Goal: Task Accomplishment & Management: Manage account settings

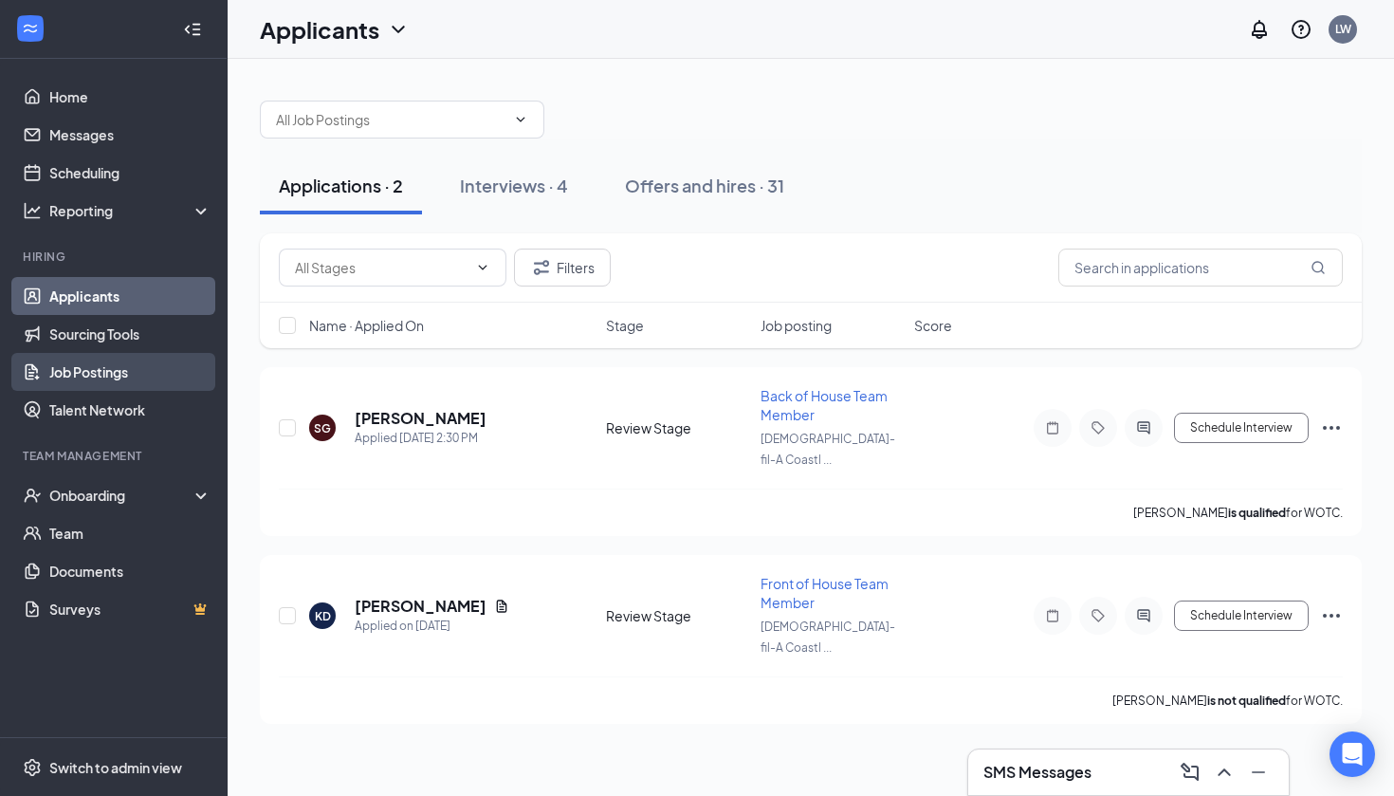
click at [127, 366] on link "Job Postings" at bounding box center [130, 372] width 162 height 38
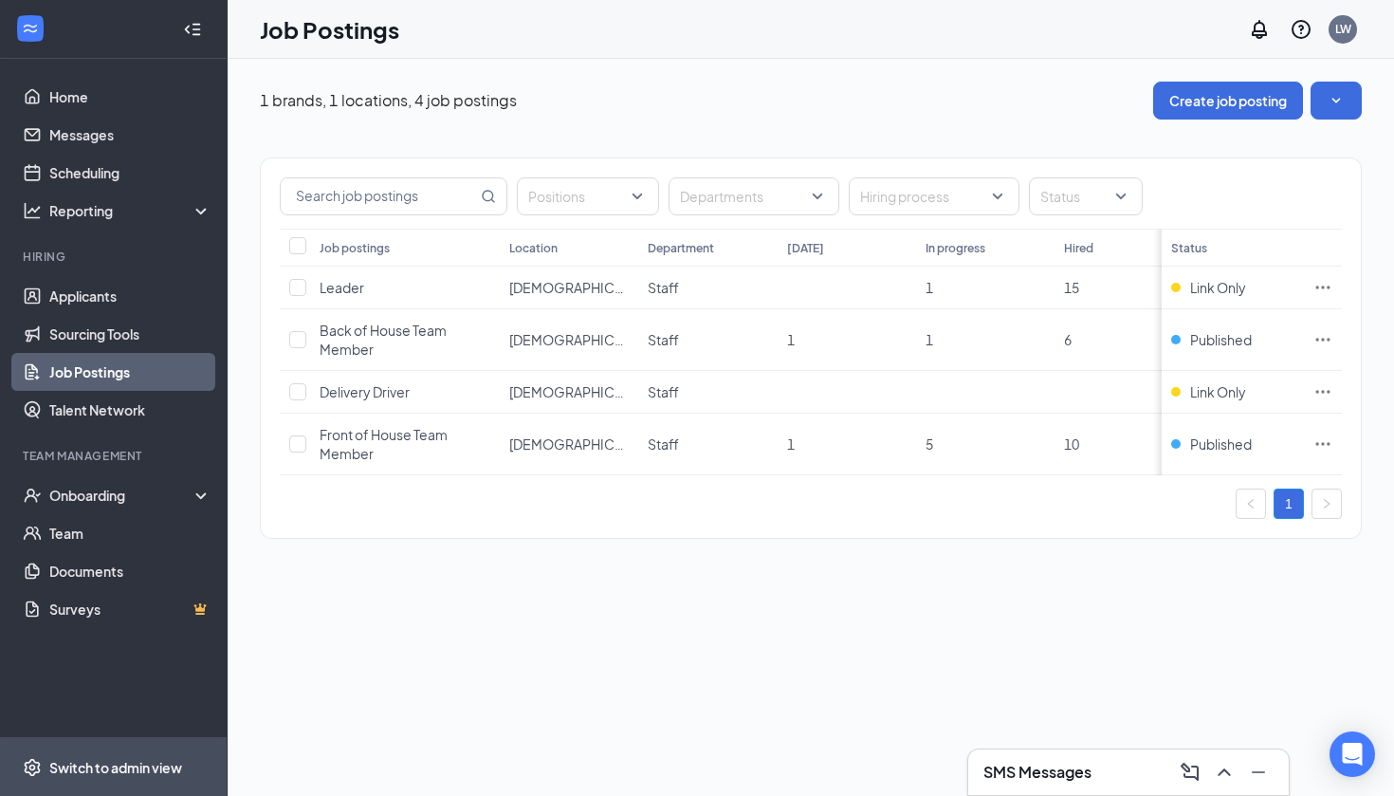
click at [143, 775] on div "Switch to admin view" at bounding box center [115, 767] width 133 height 19
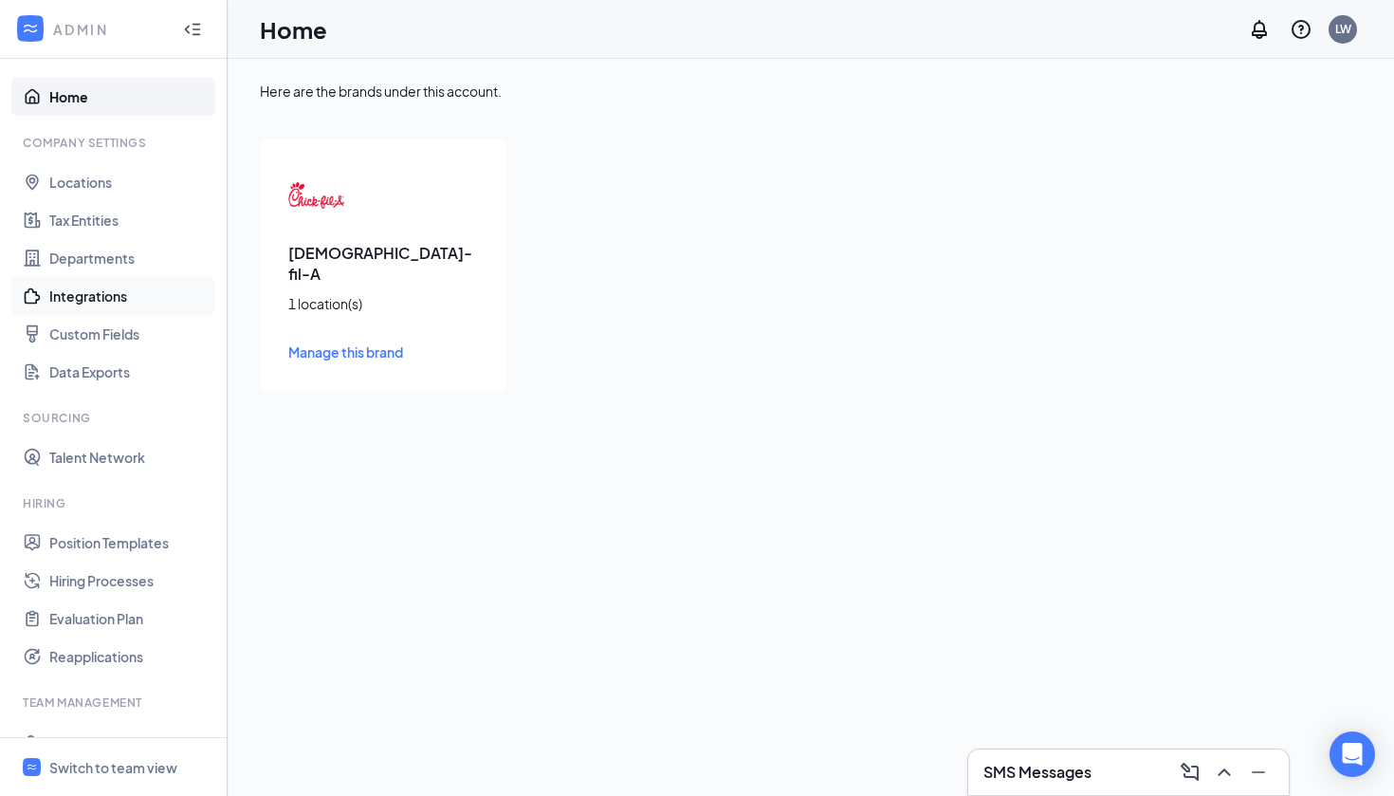
click at [120, 293] on link "Integrations" at bounding box center [130, 296] width 162 height 38
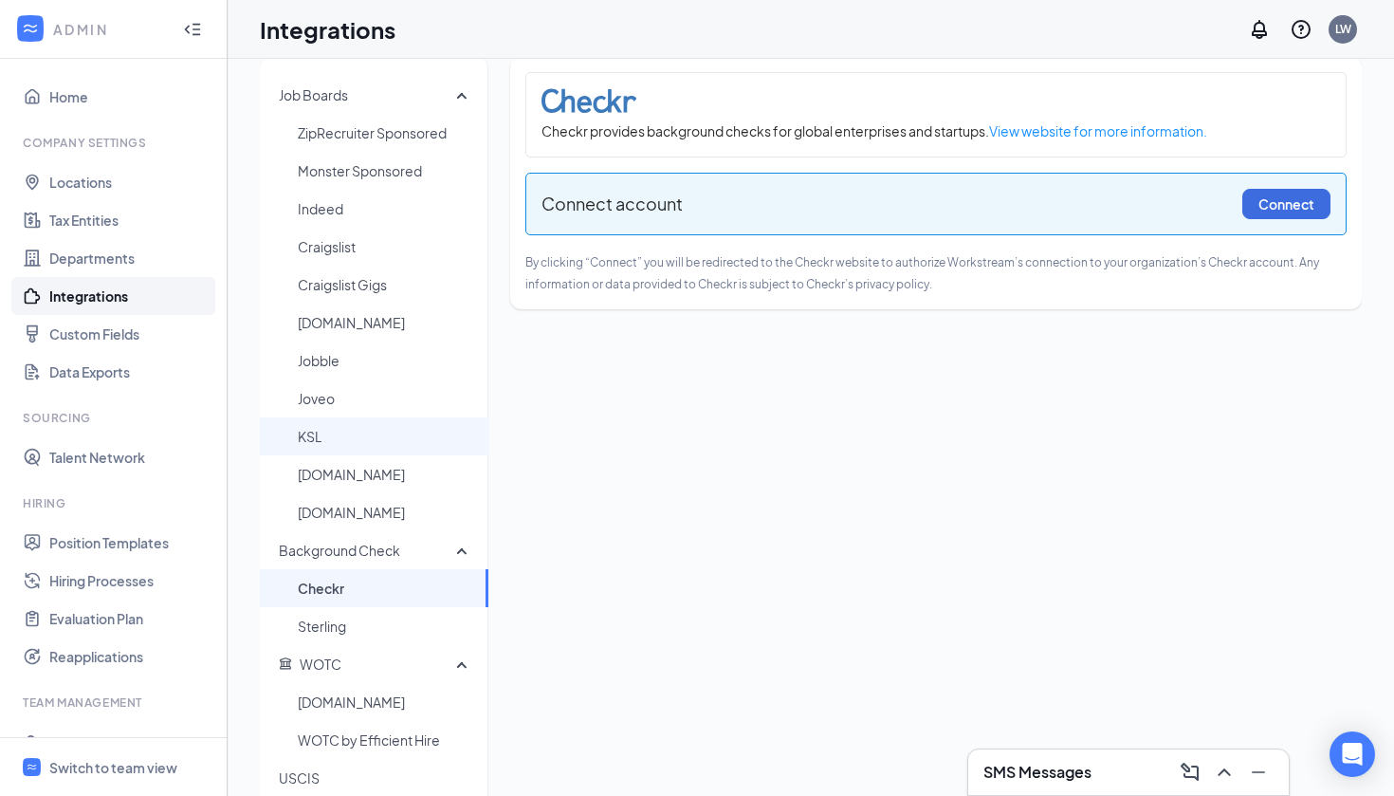
scroll to position [26, 0]
click at [387, 217] on span "Indeed" at bounding box center [385, 208] width 175 height 38
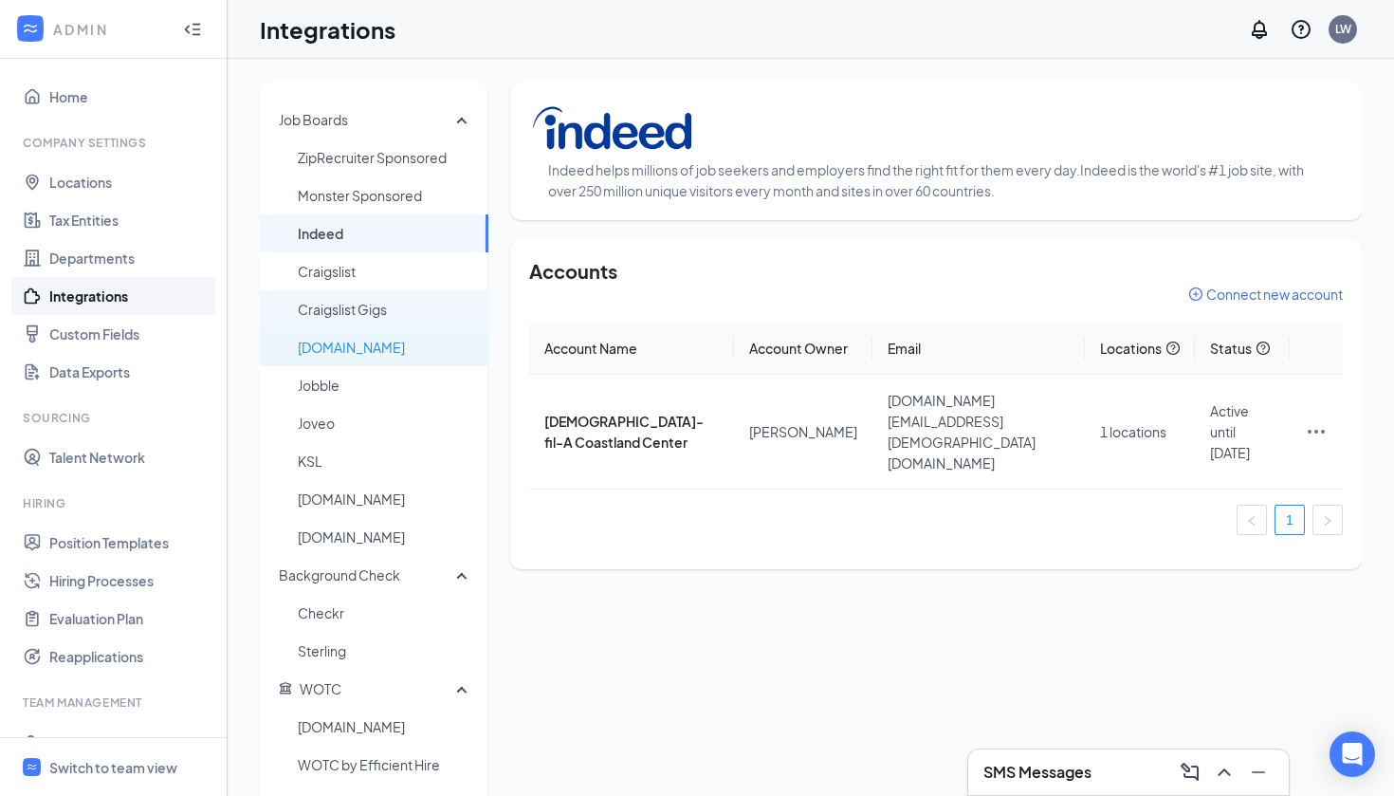
click at [373, 311] on span "Craigslist Gigs" at bounding box center [385, 309] width 175 height 38
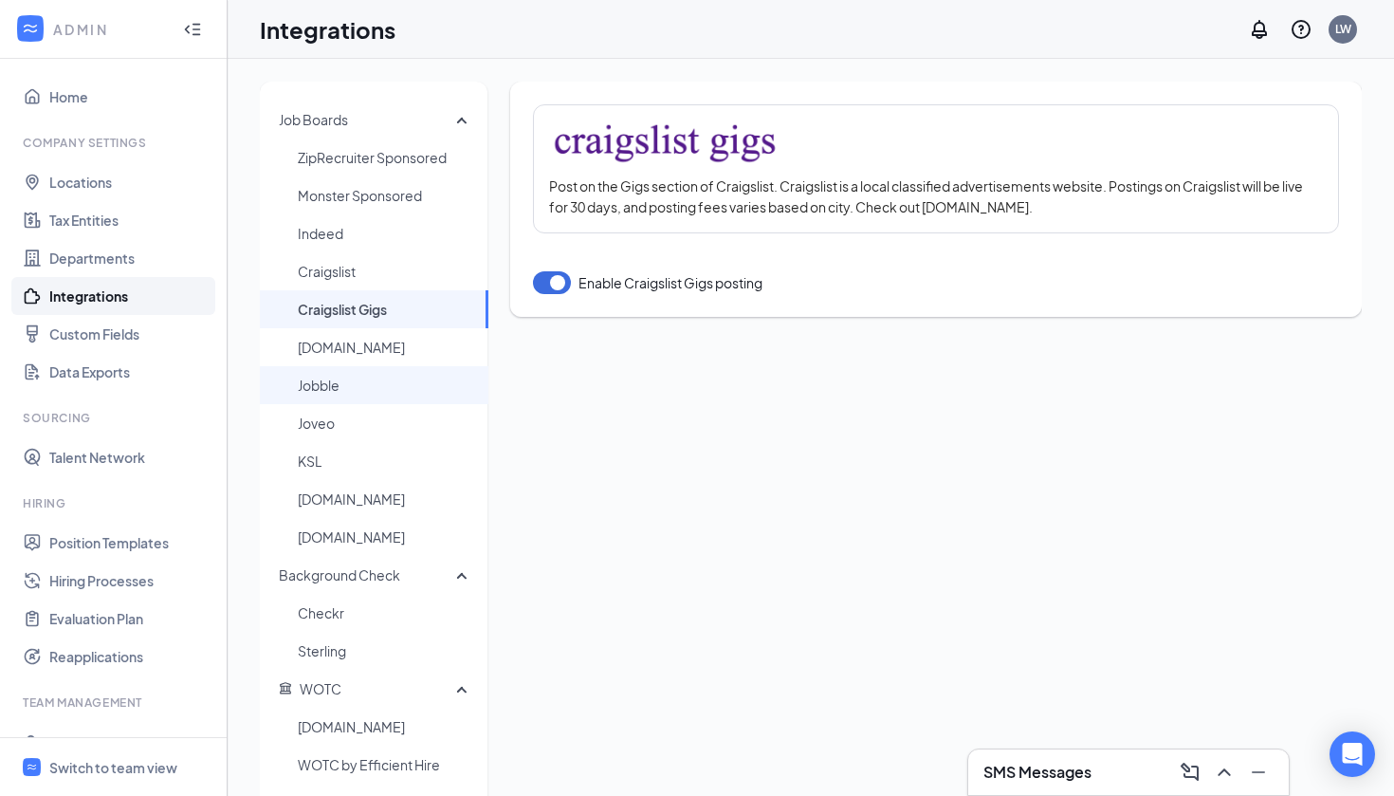
click at [373, 401] on span "Jobble" at bounding box center [385, 385] width 175 height 38
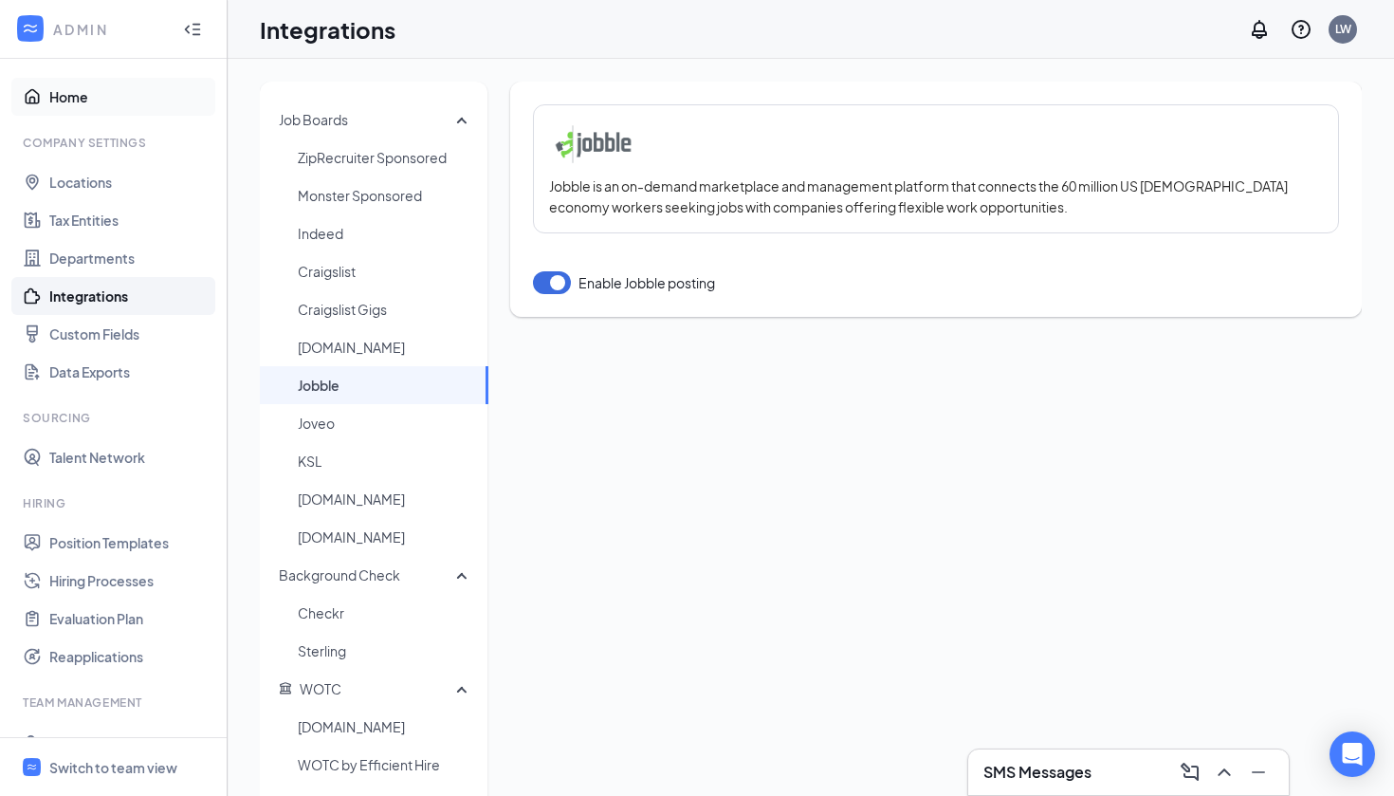
click at [102, 102] on link "Home" at bounding box center [130, 97] width 162 height 38
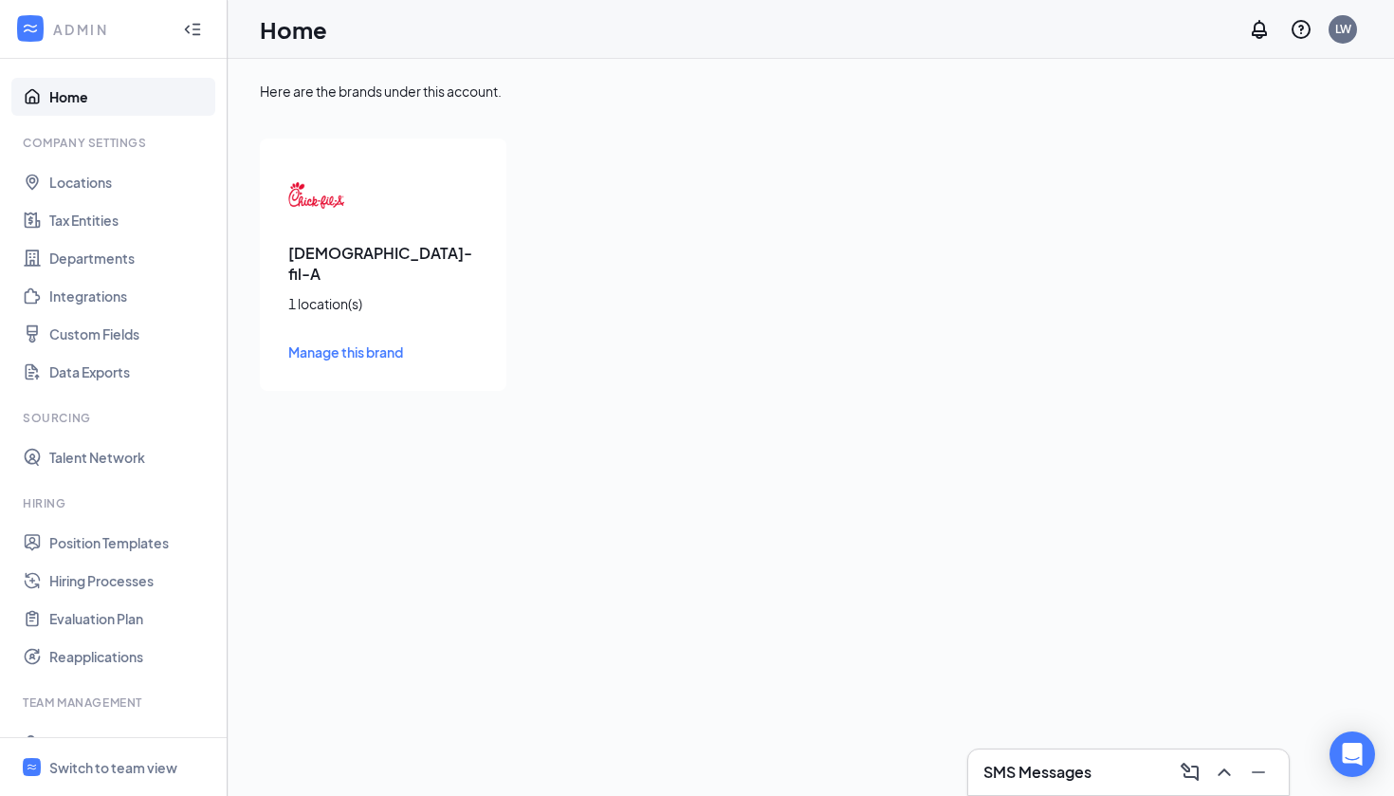
click at [398, 343] on span "Manage this brand" at bounding box center [345, 351] width 115 height 17
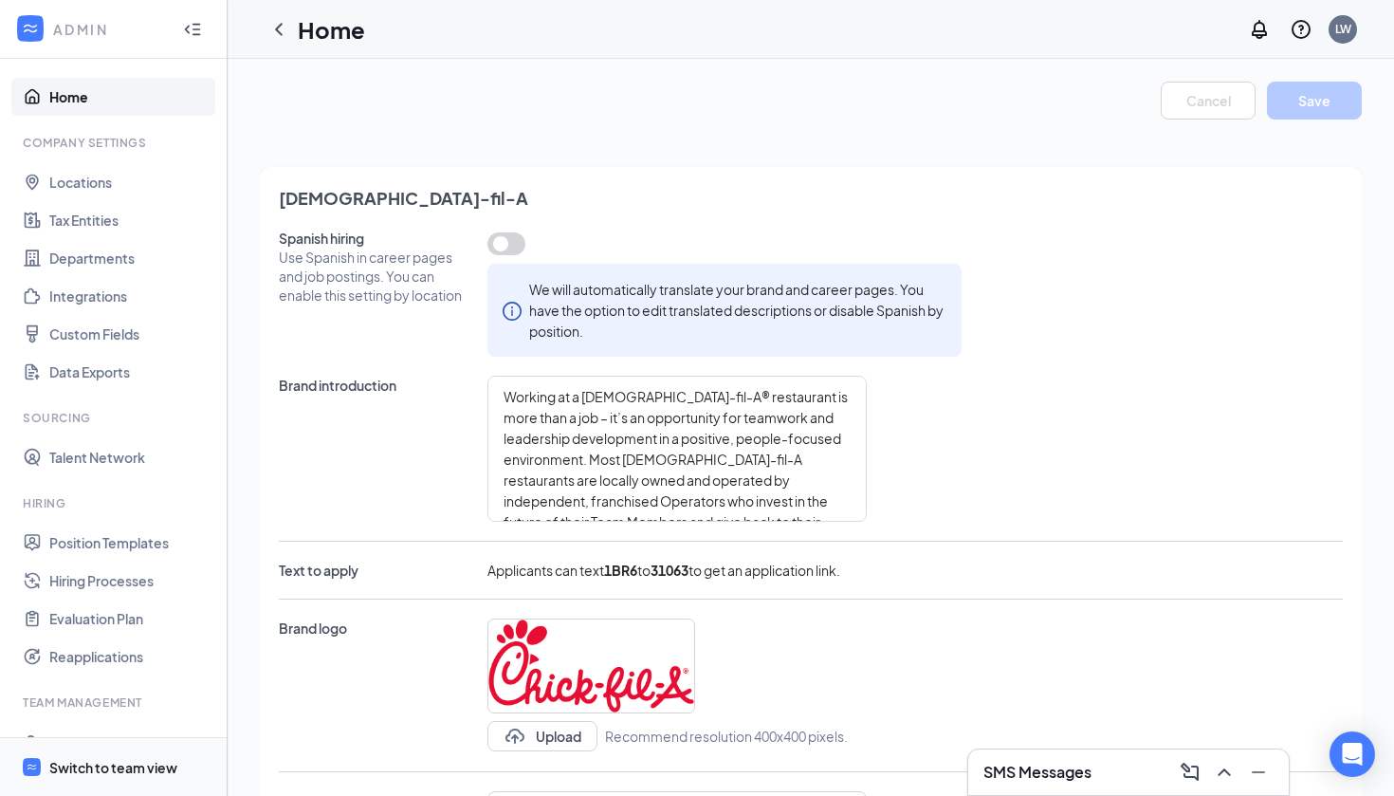
click at [120, 752] on span "Switch to team view" at bounding box center [130, 767] width 162 height 58
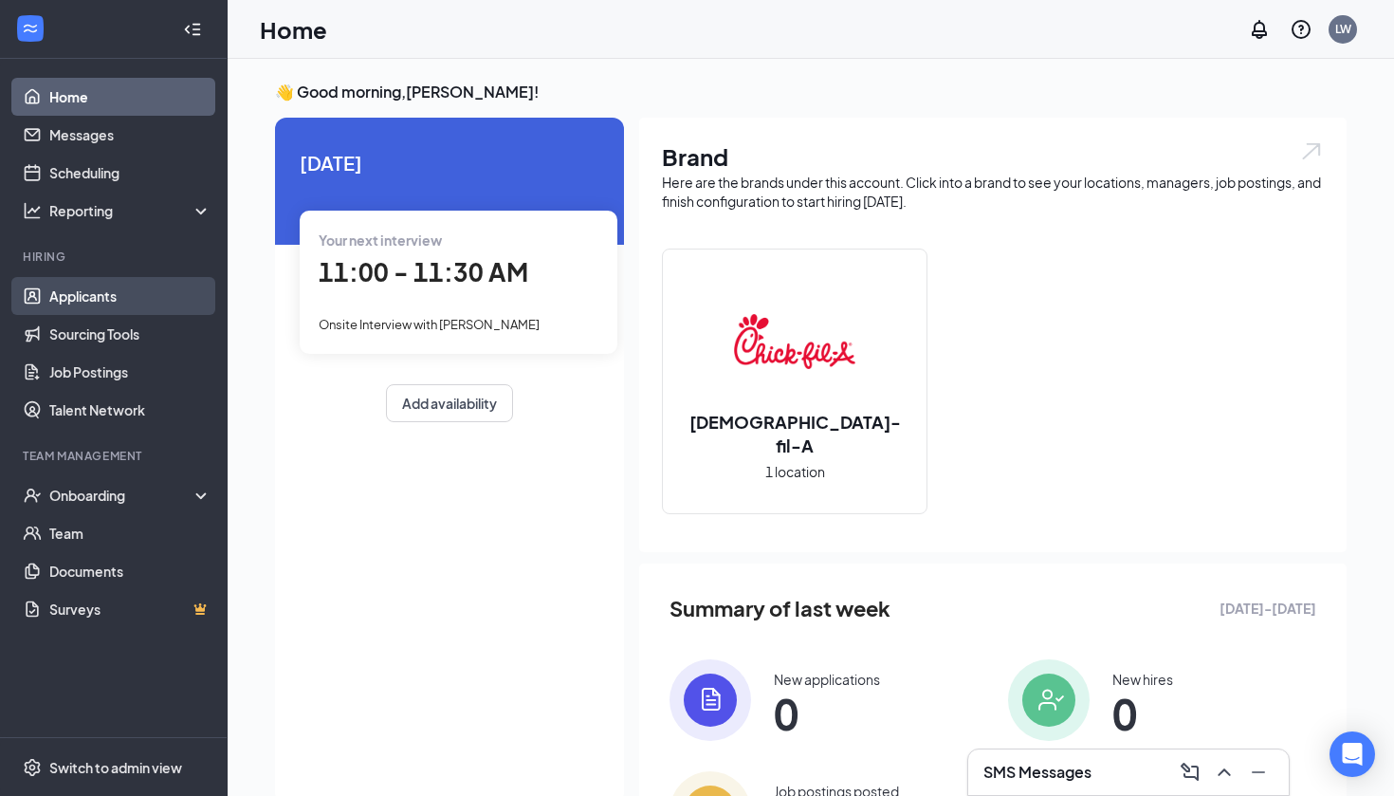
click at [109, 299] on link "Applicants" at bounding box center [130, 296] width 162 height 38
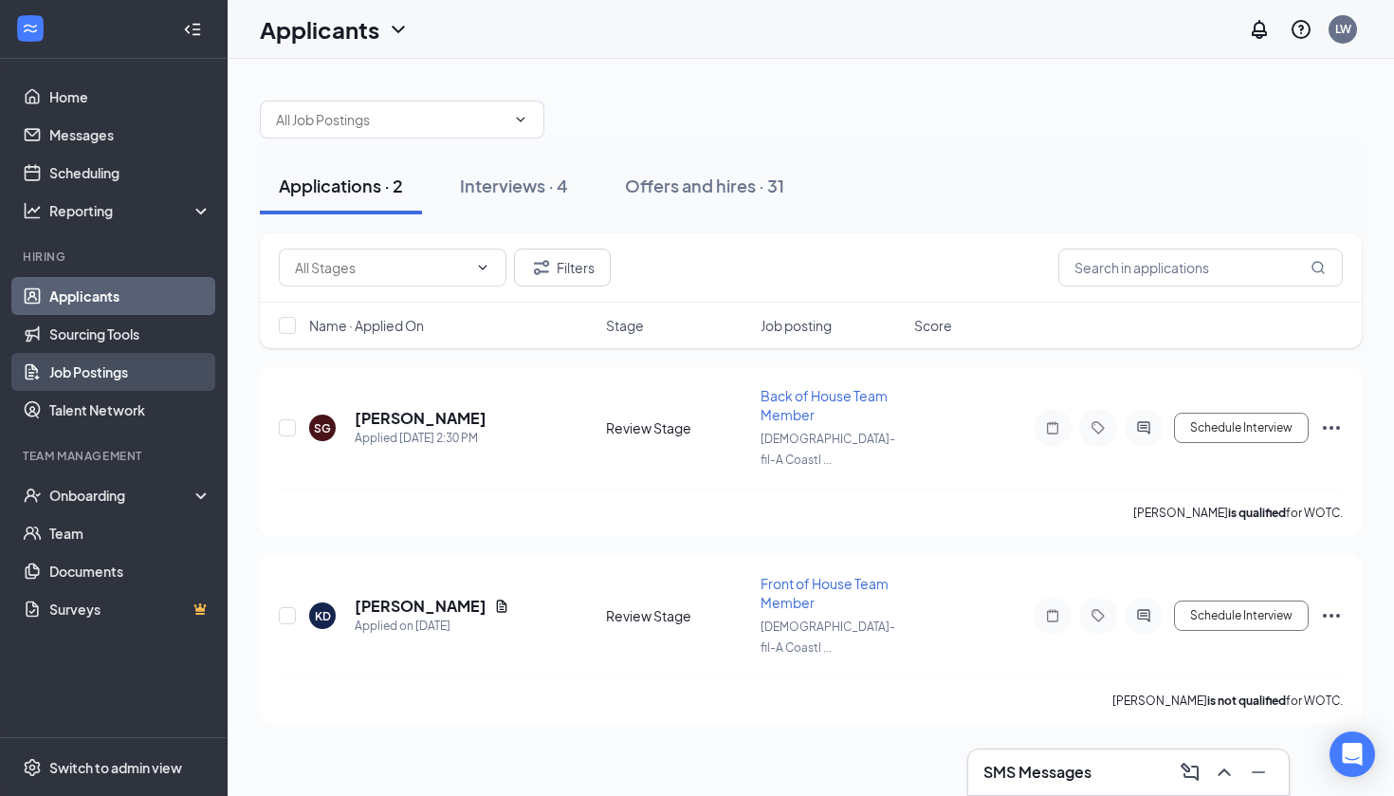
click at [125, 368] on link "Job Postings" at bounding box center [130, 372] width 162 height 38
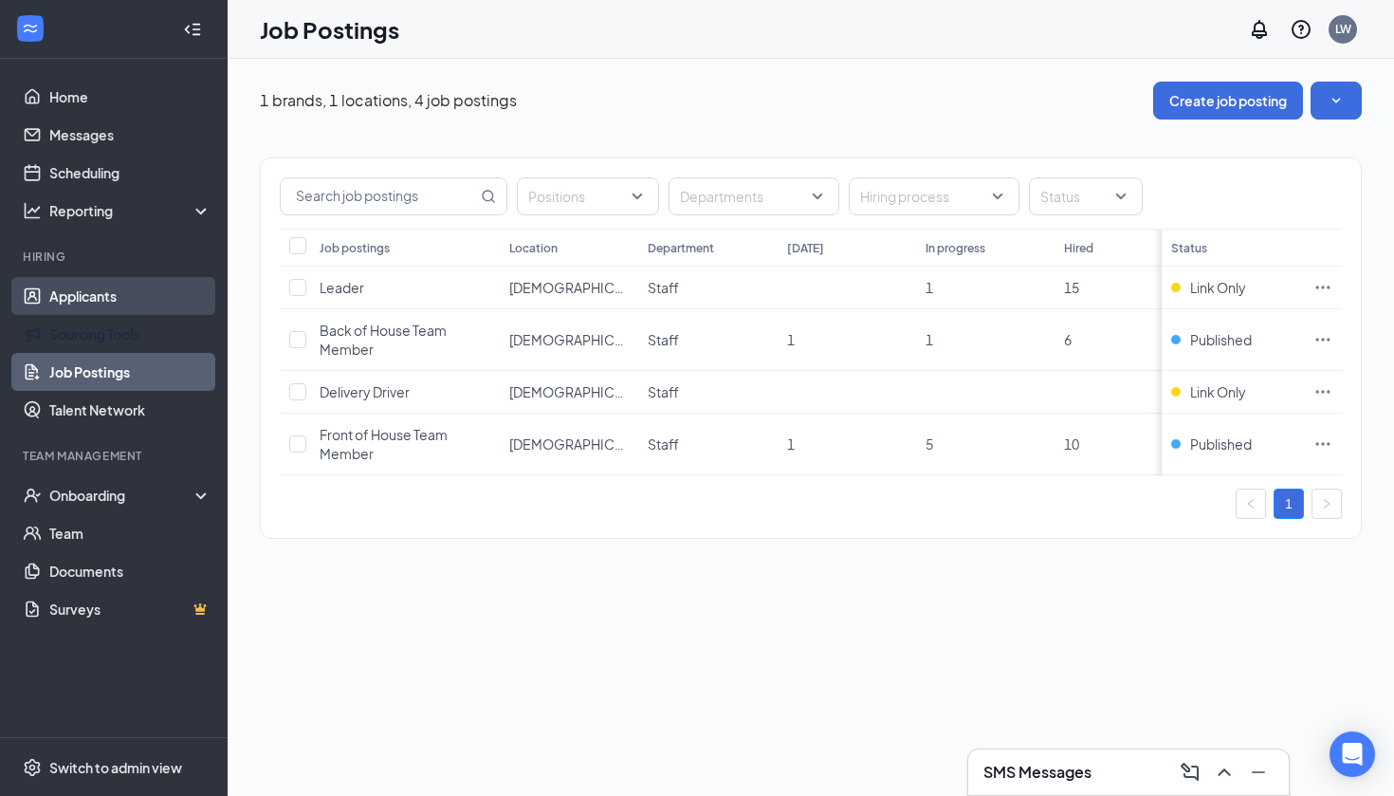
click at [51, 313] on link "Applicants" at bounding box center [130, 296] width 162 height 38
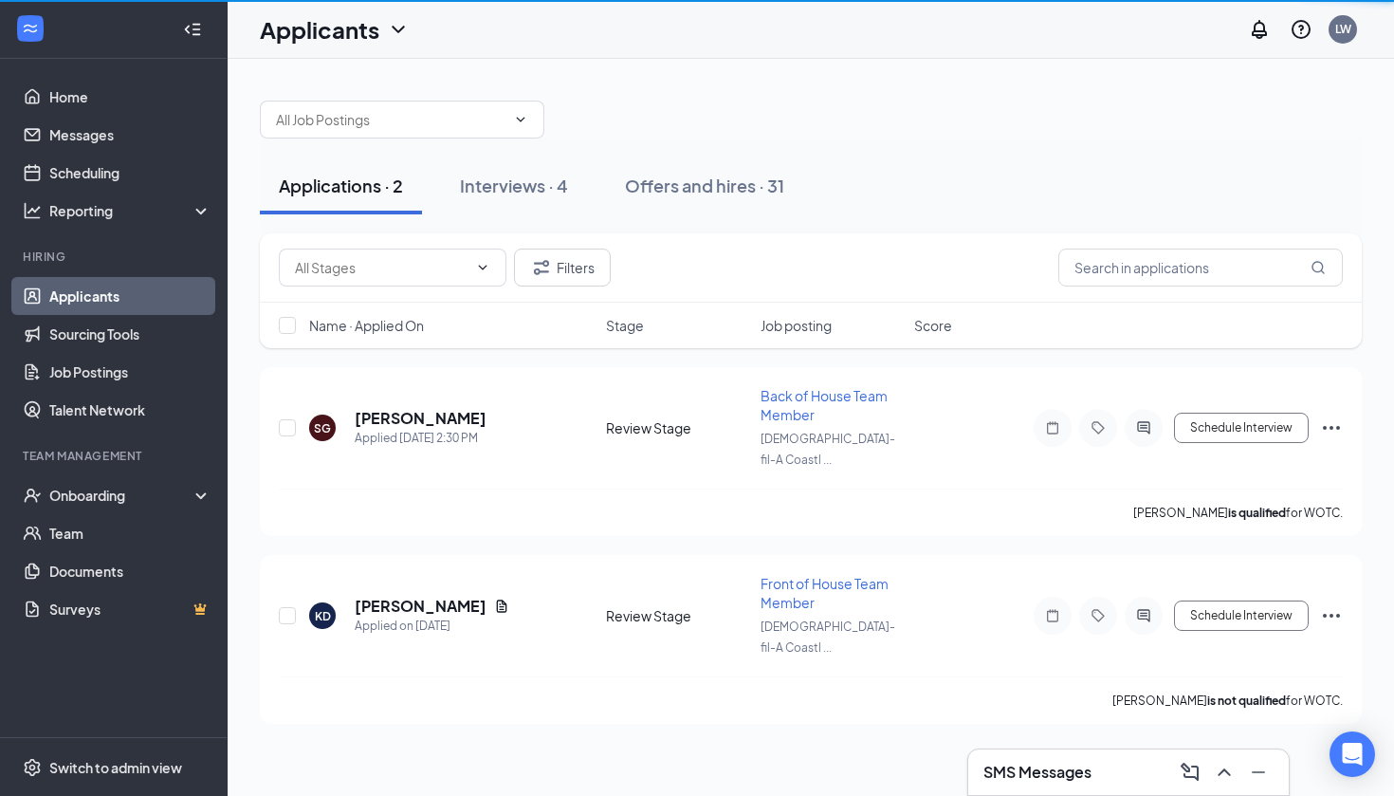
click at [83, 306] on link "Applicants" at bounding box center [130, 296] width 162 height 38
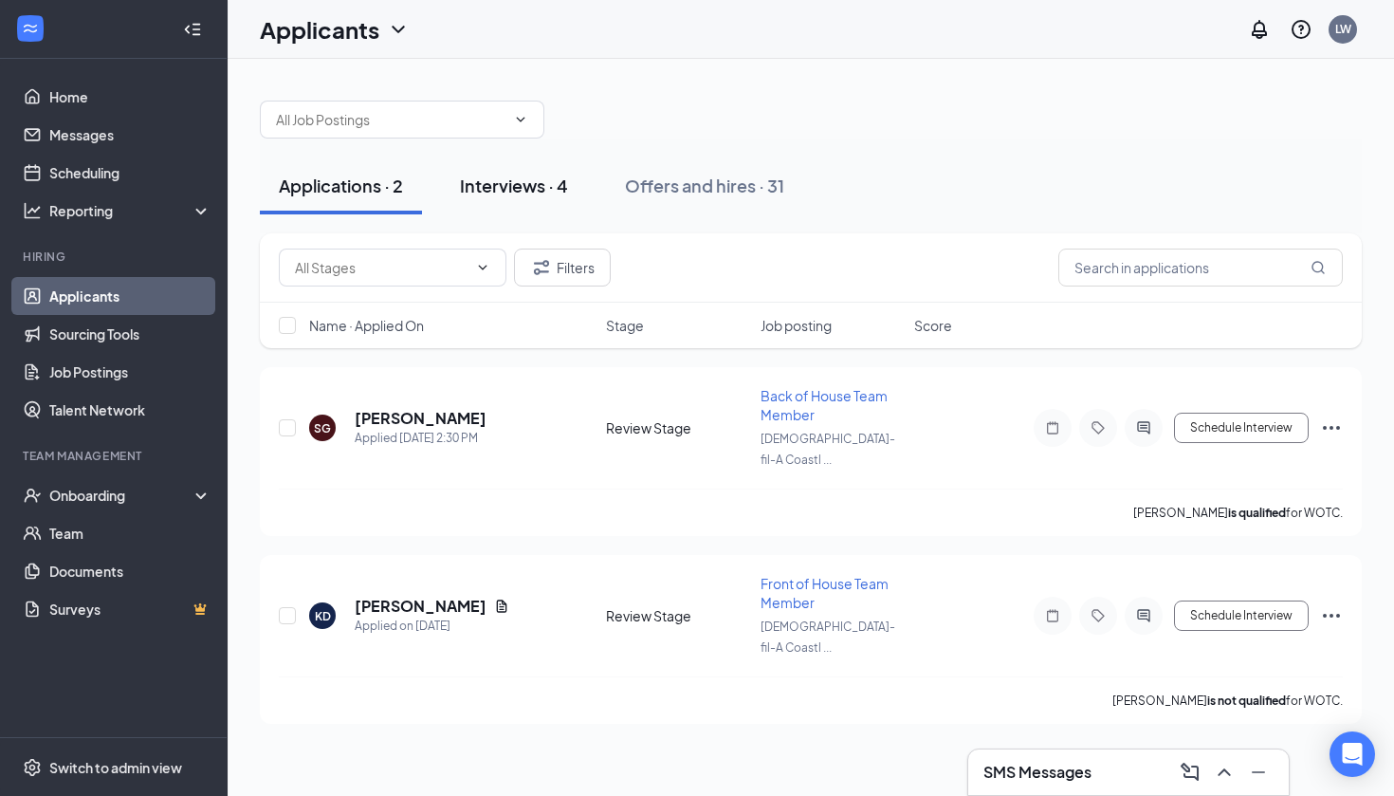
click at [515, 172] on button "Interviews · 4" at bounding box center [514, 185] width 146 height 57
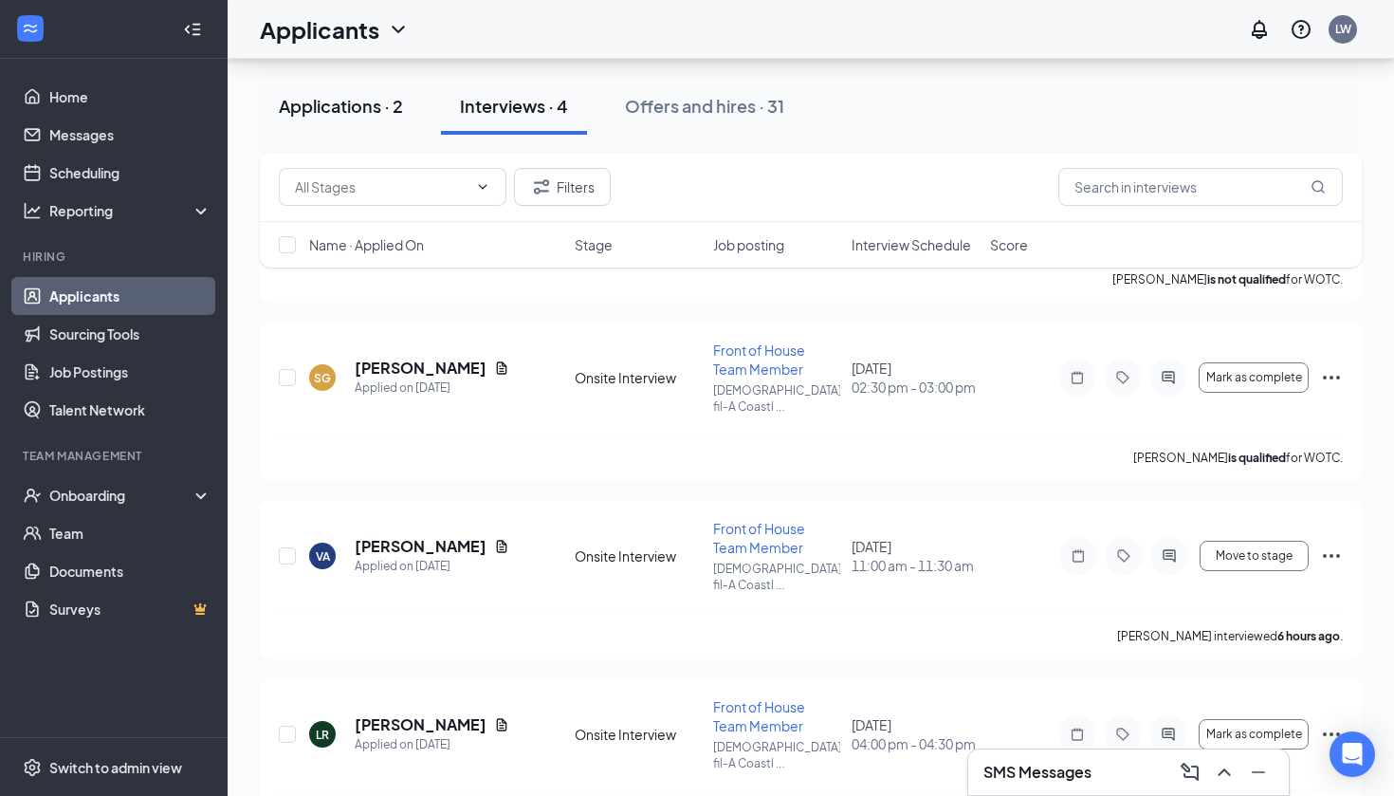
scroll to position [224, 0]
click at [292, 111] on div "Applications · 2" at bounding box center [341, 106] width 124 height 24
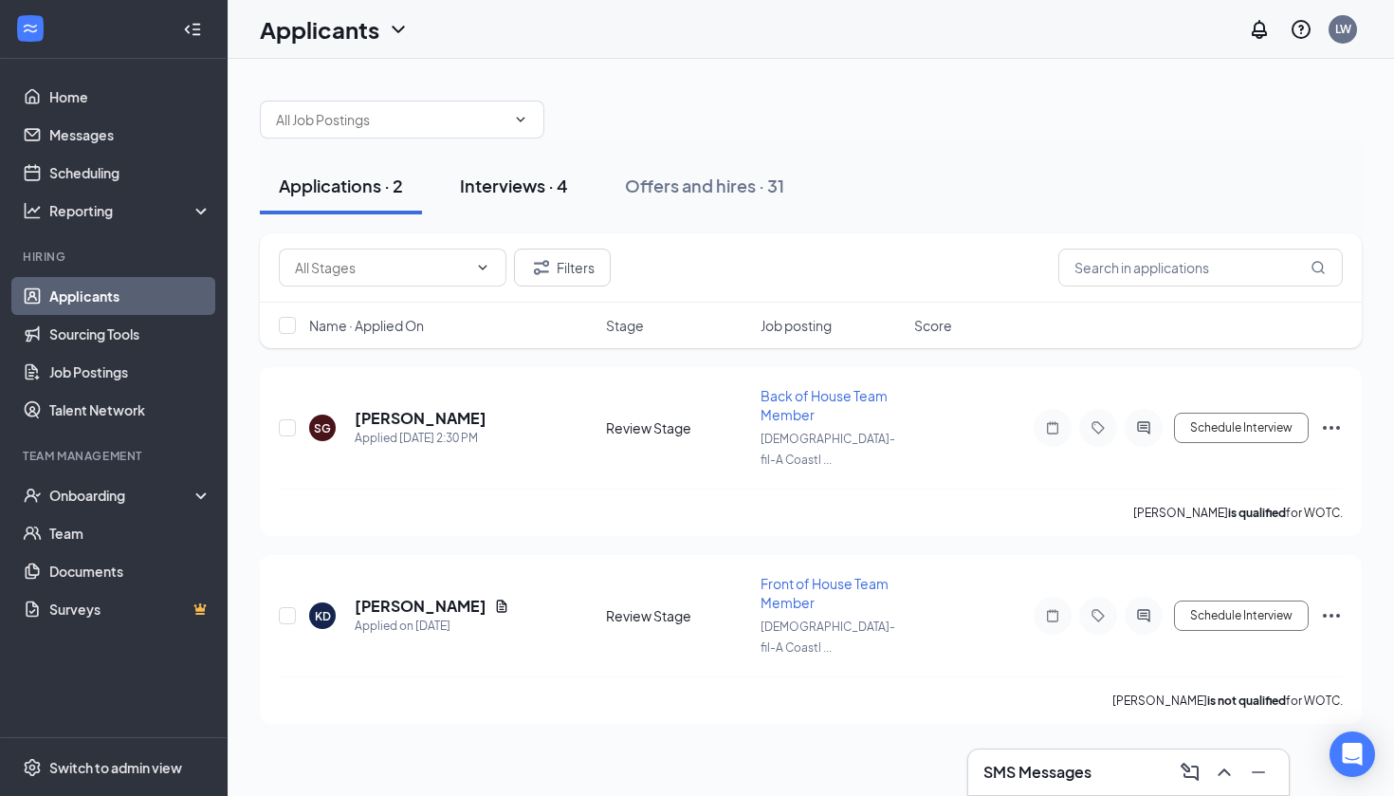
click at [543, 190] on div "Interviews · 4" at bounding box center [514, 186] width 108 height 24
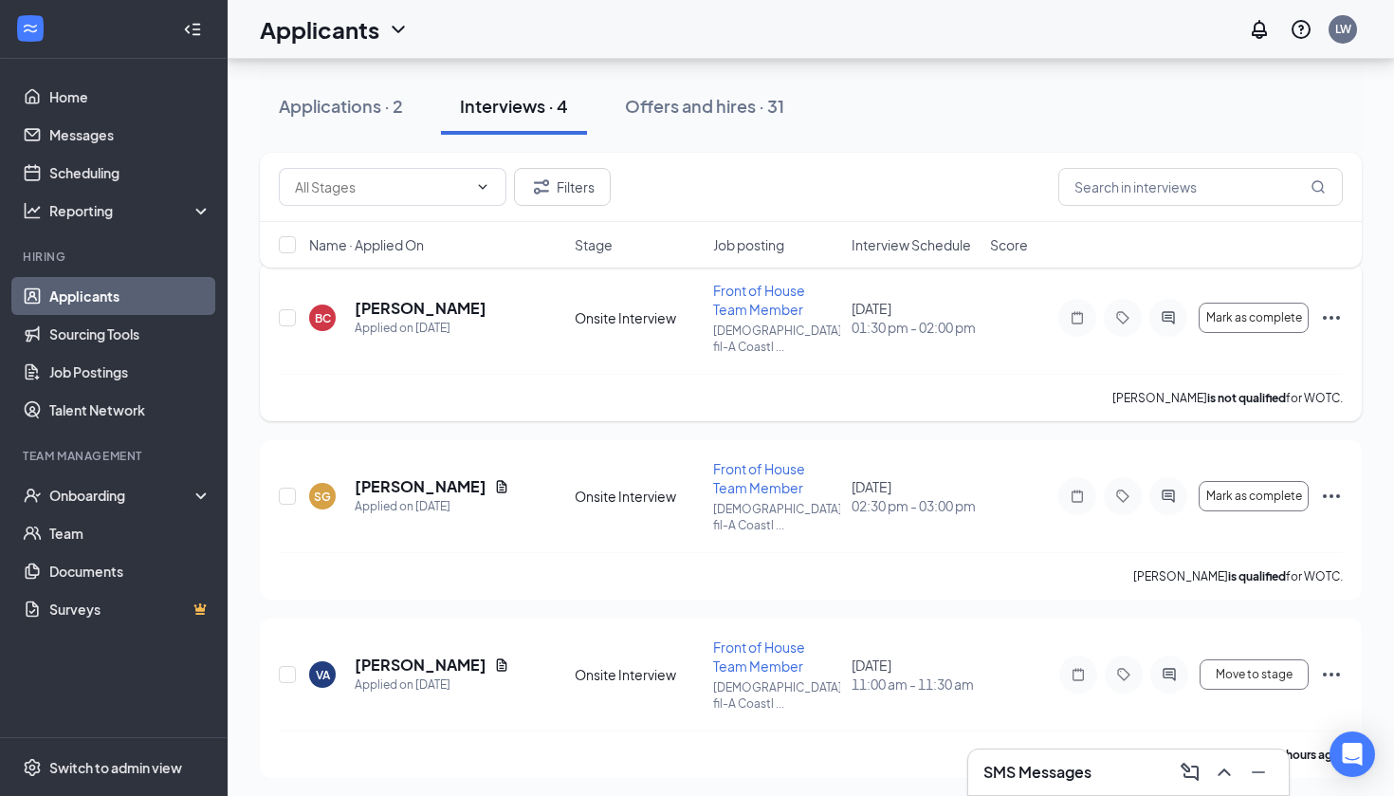
scroll to position [109, 0]
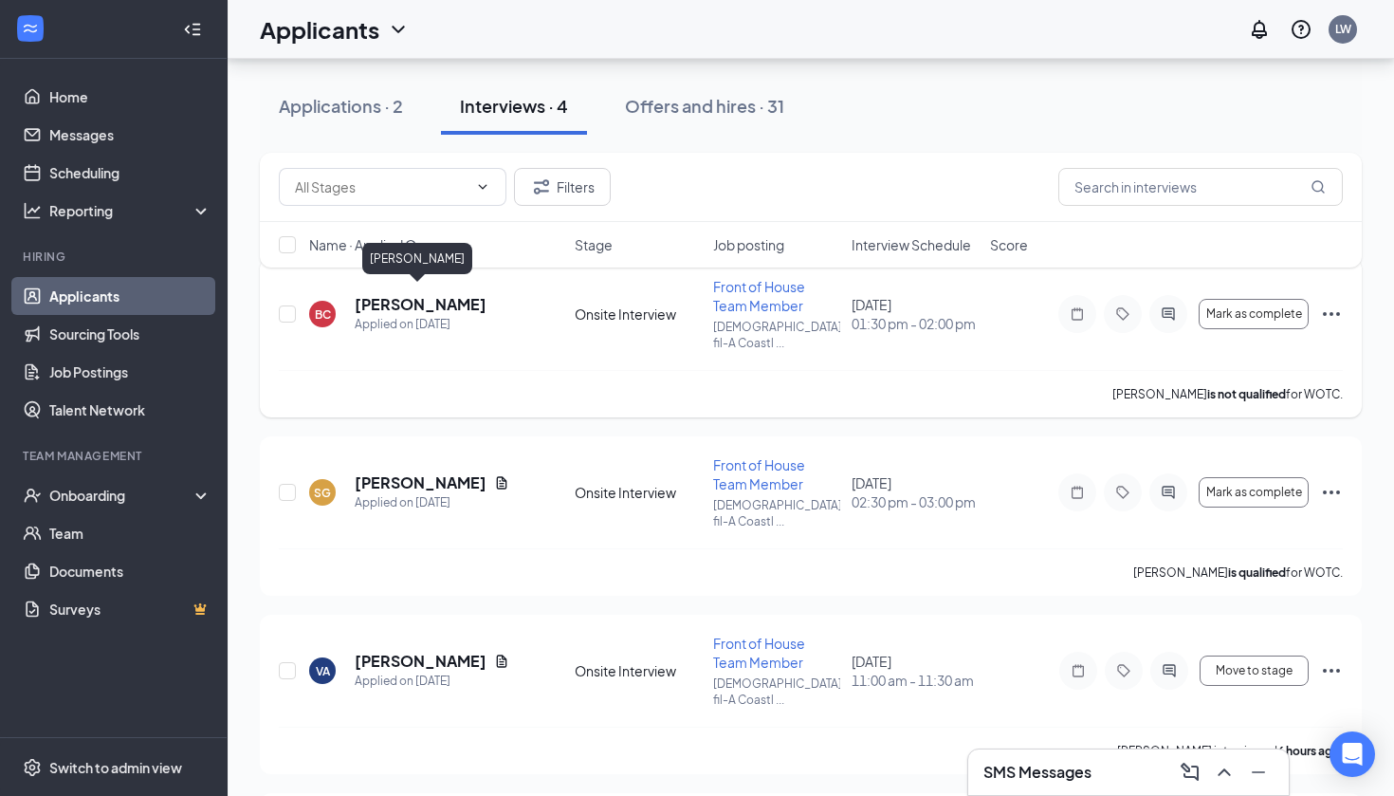
click at [406, 299] on h5 "[PERSON_NAME]" at bounding box center [421, 304] width 132 height 21
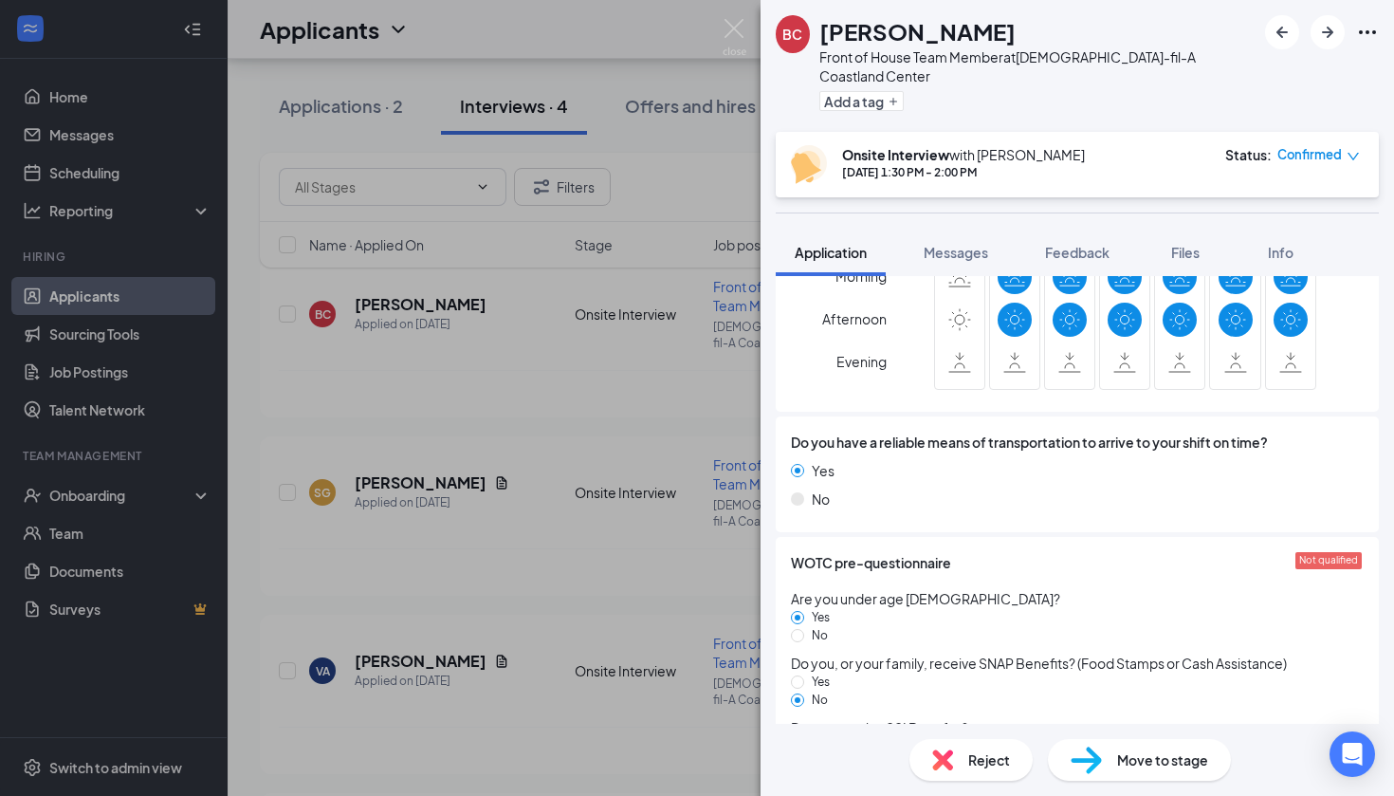
scroll to position [1489, 0]
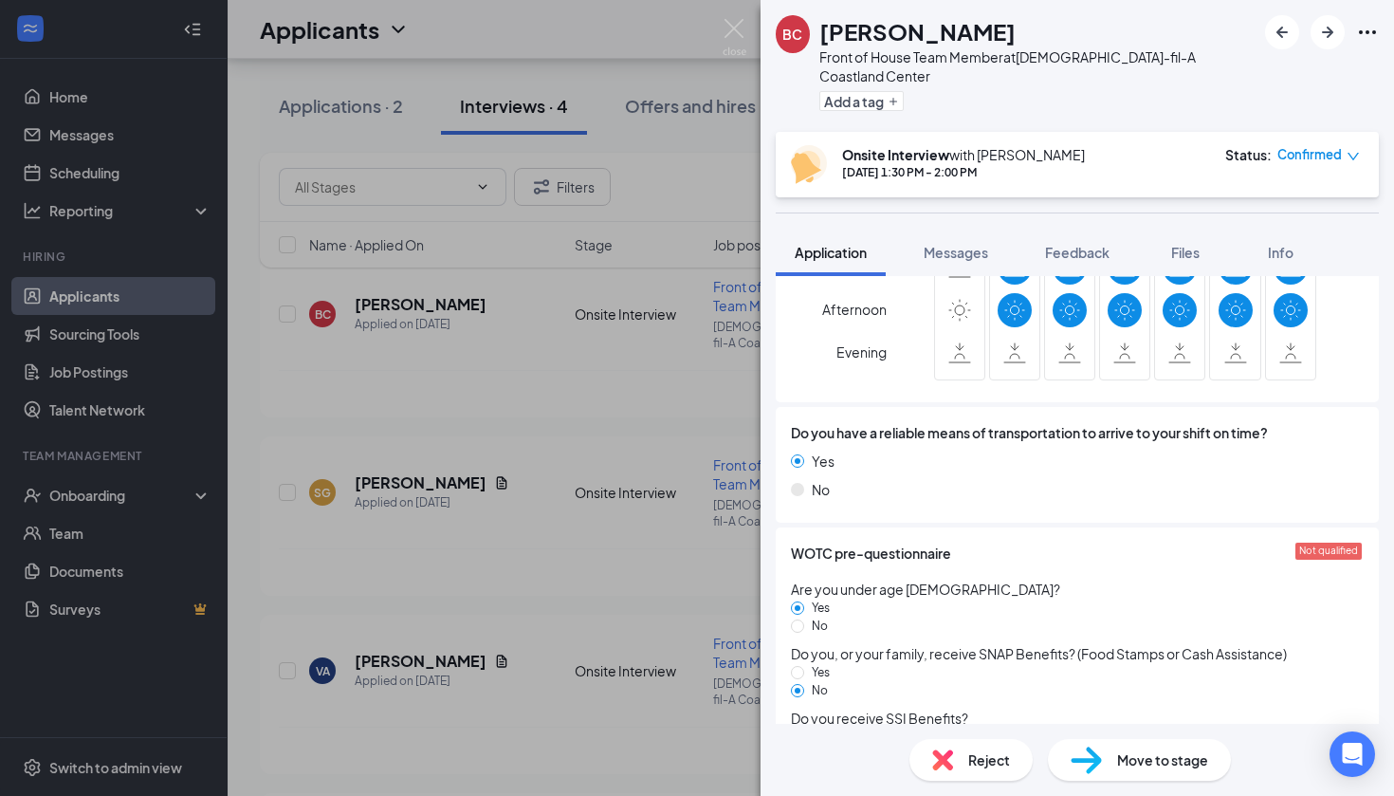
click at [1007, 579] on div "Are you under age [DEMOGRAPHIC_DATA]? Yes No" at bounding box center [1077, 607] width 573 height 57
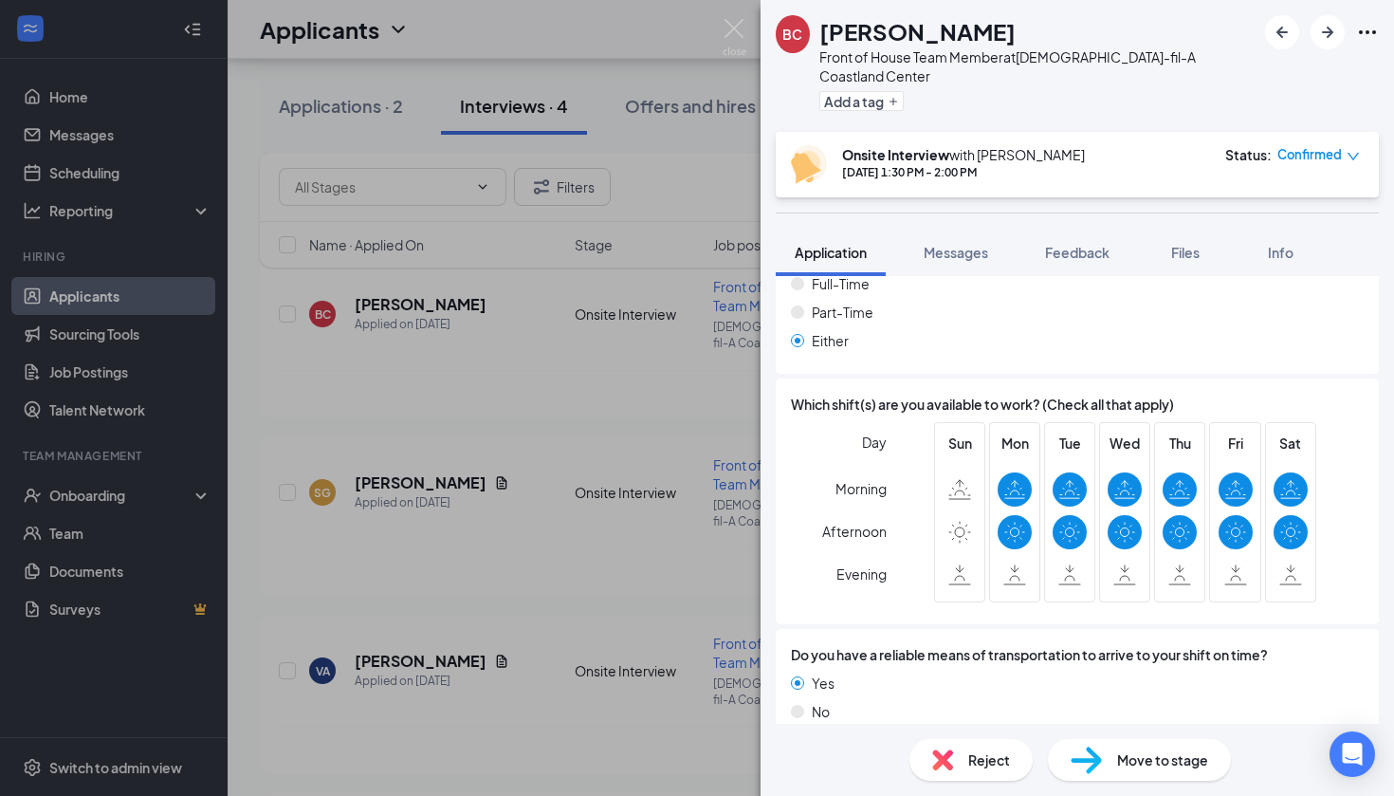
scroll to position [1261, 0]
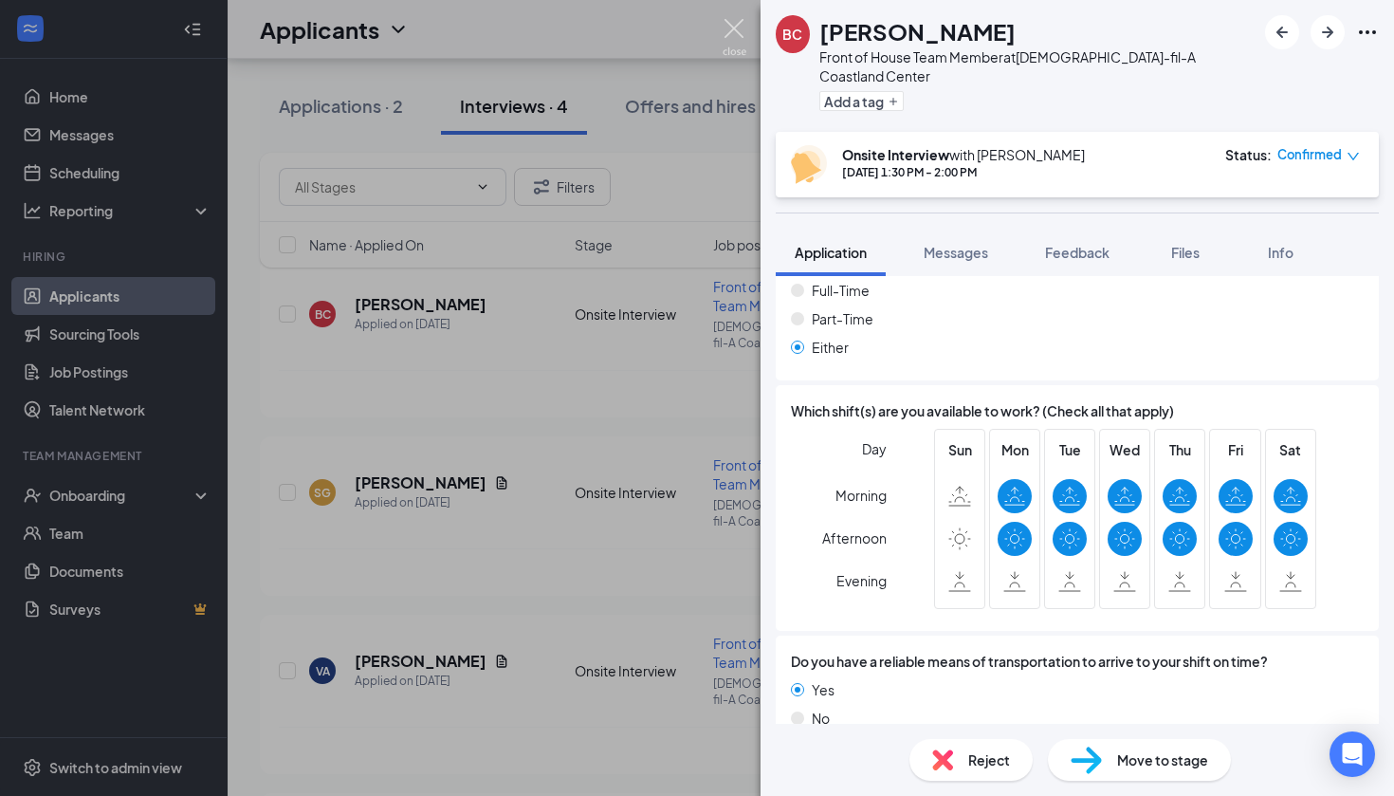
click at [733, 27] on img at bounding box center [735, 37] width 24 height 37
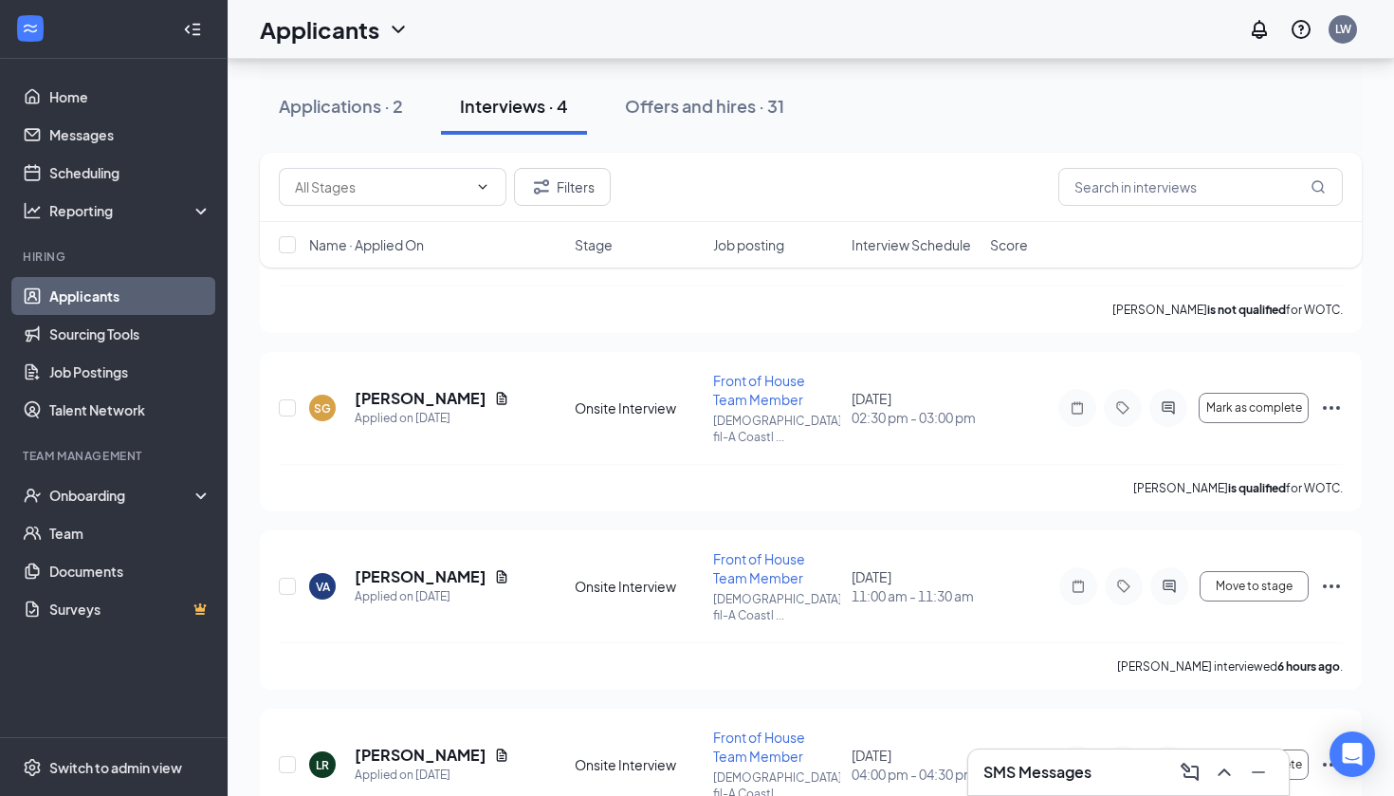
scroll to position [194, 0]
click at [434, 387] on h5 "[PERSON_NAME]" at bounding box center [421, 397] width 132 height 21
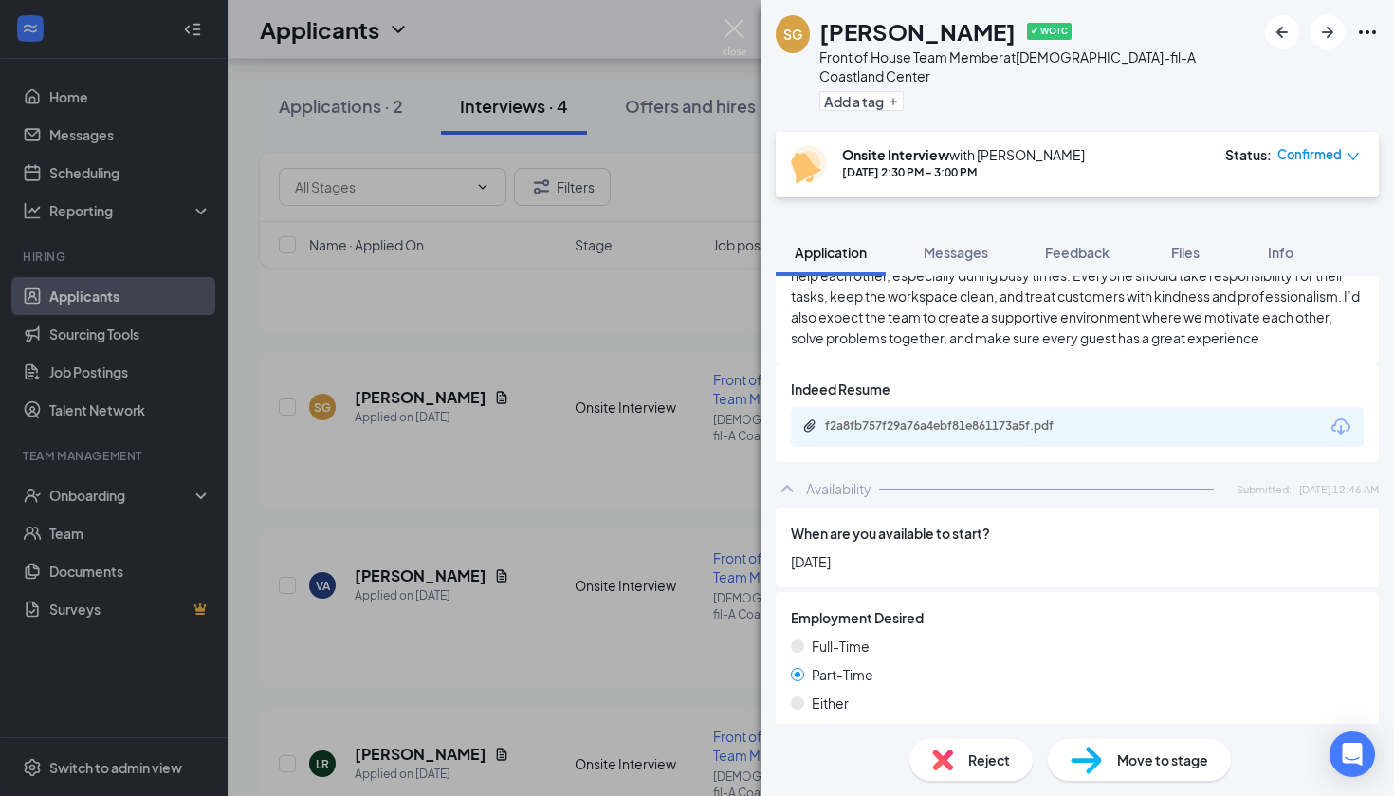
scroll to position [1143, 0]
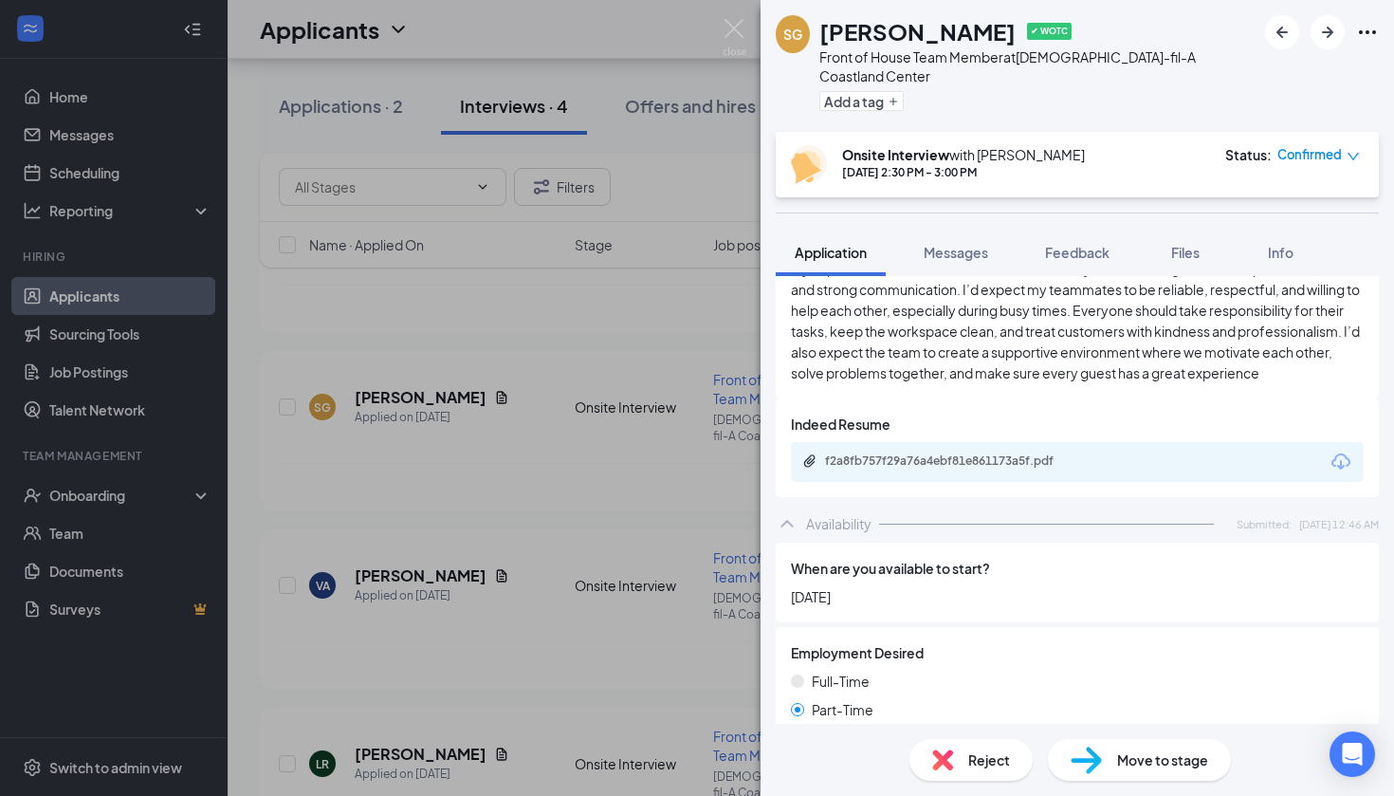
click at [978, 453] on div "f2a8fb757f29a76a4ebf81e861173a5f.pdf" at bounding box center [958, 460] width 266 height 15
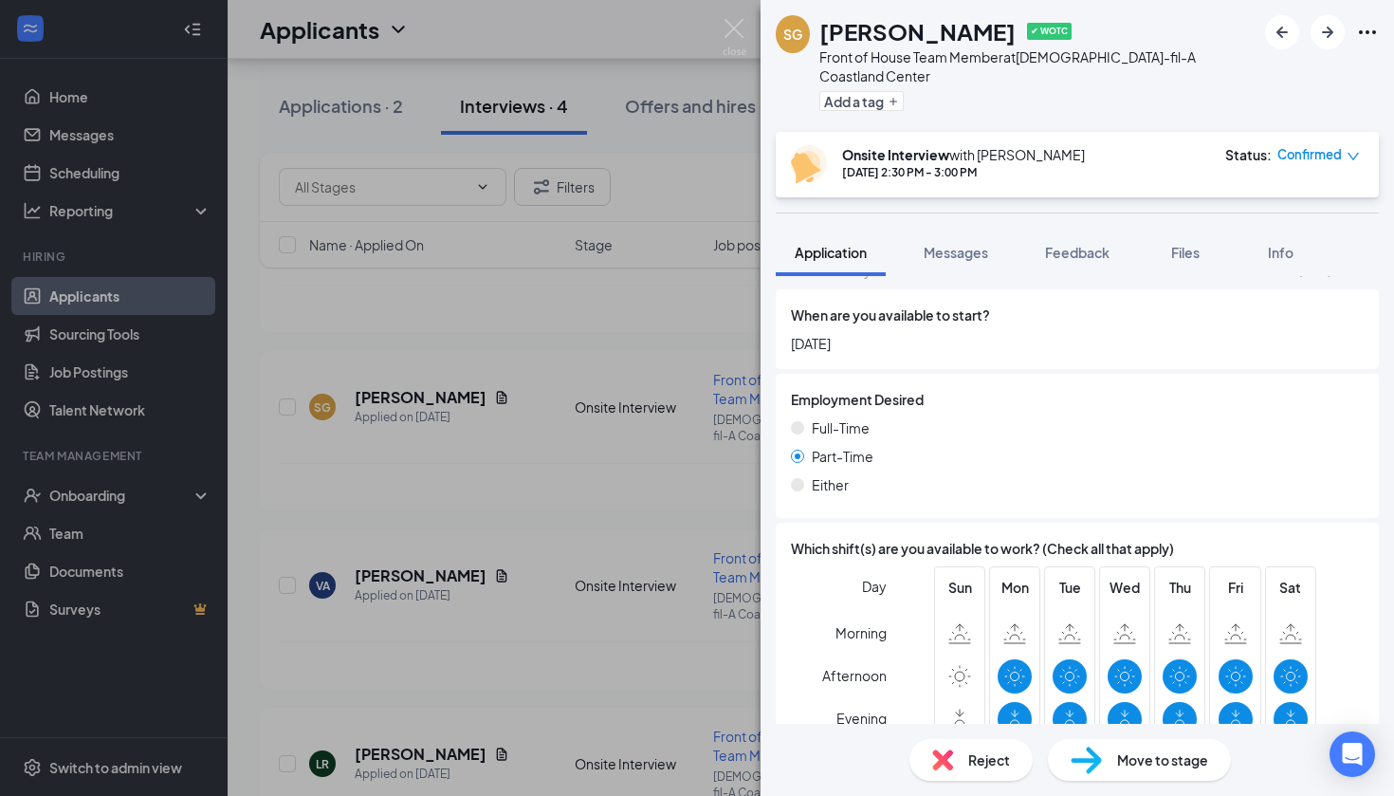
scroll to position [1506, 0]
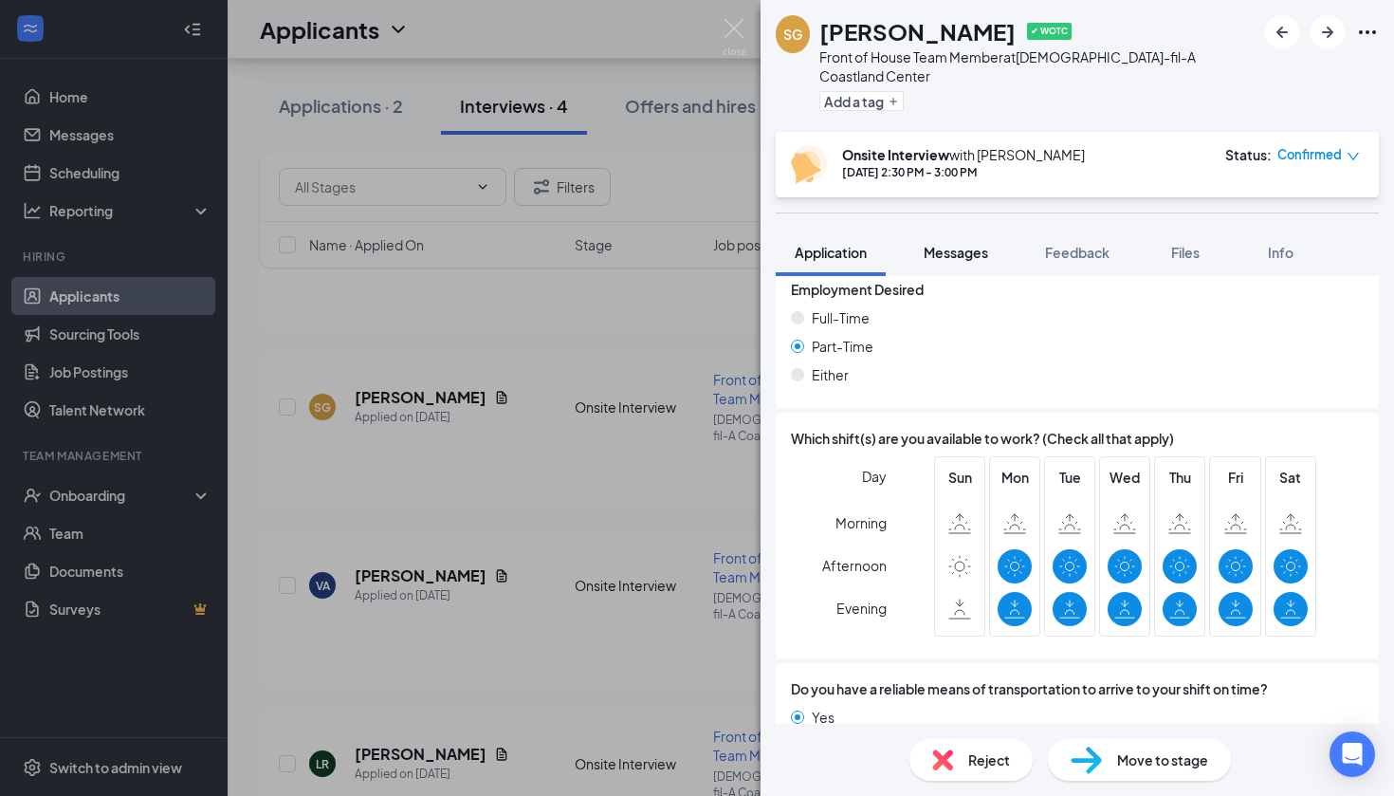
click at [938, 244] on span "Messages" at bounding box center [956, 252] width 65 height 17
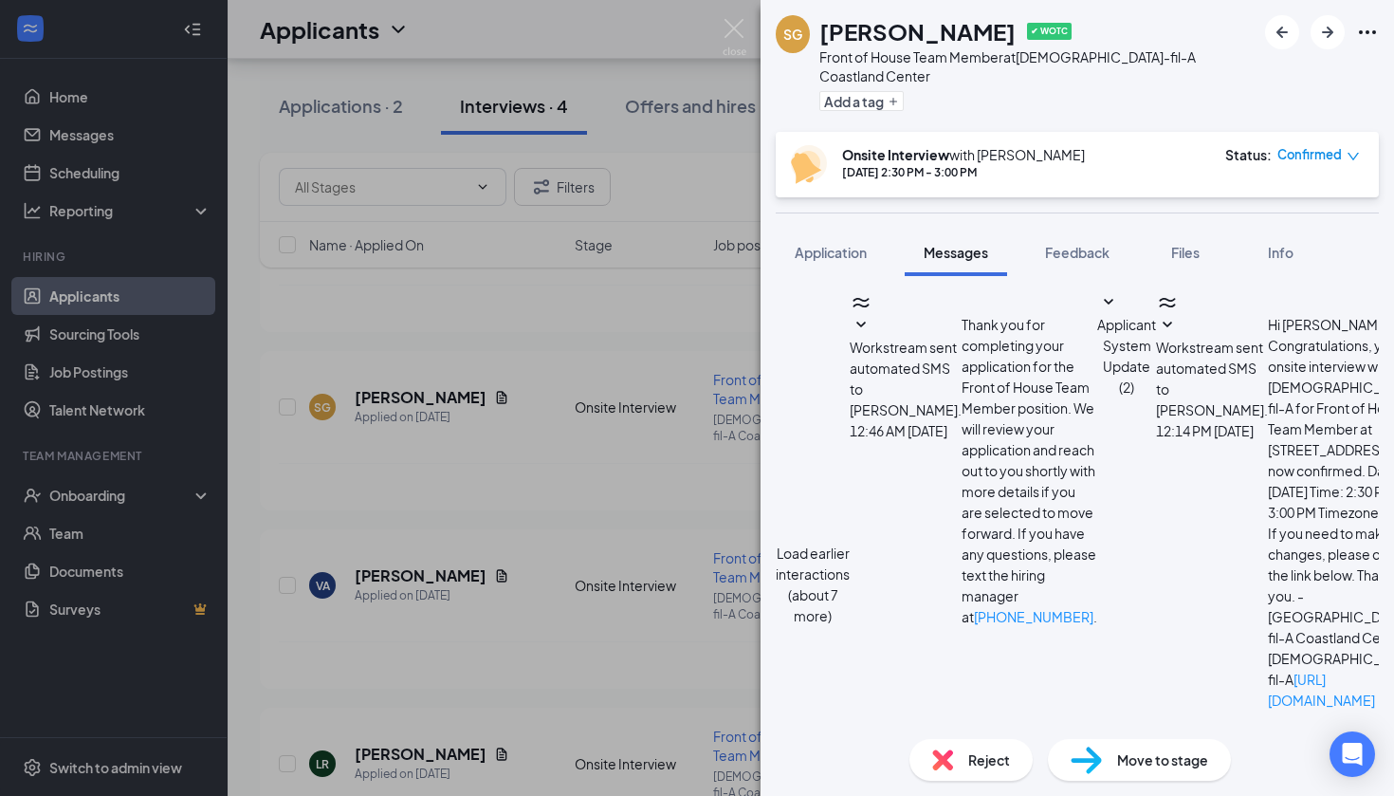
scroll to position [1321, 0]
click at [725, 39] on img at bounding box center [735, 37] width 24 height 37
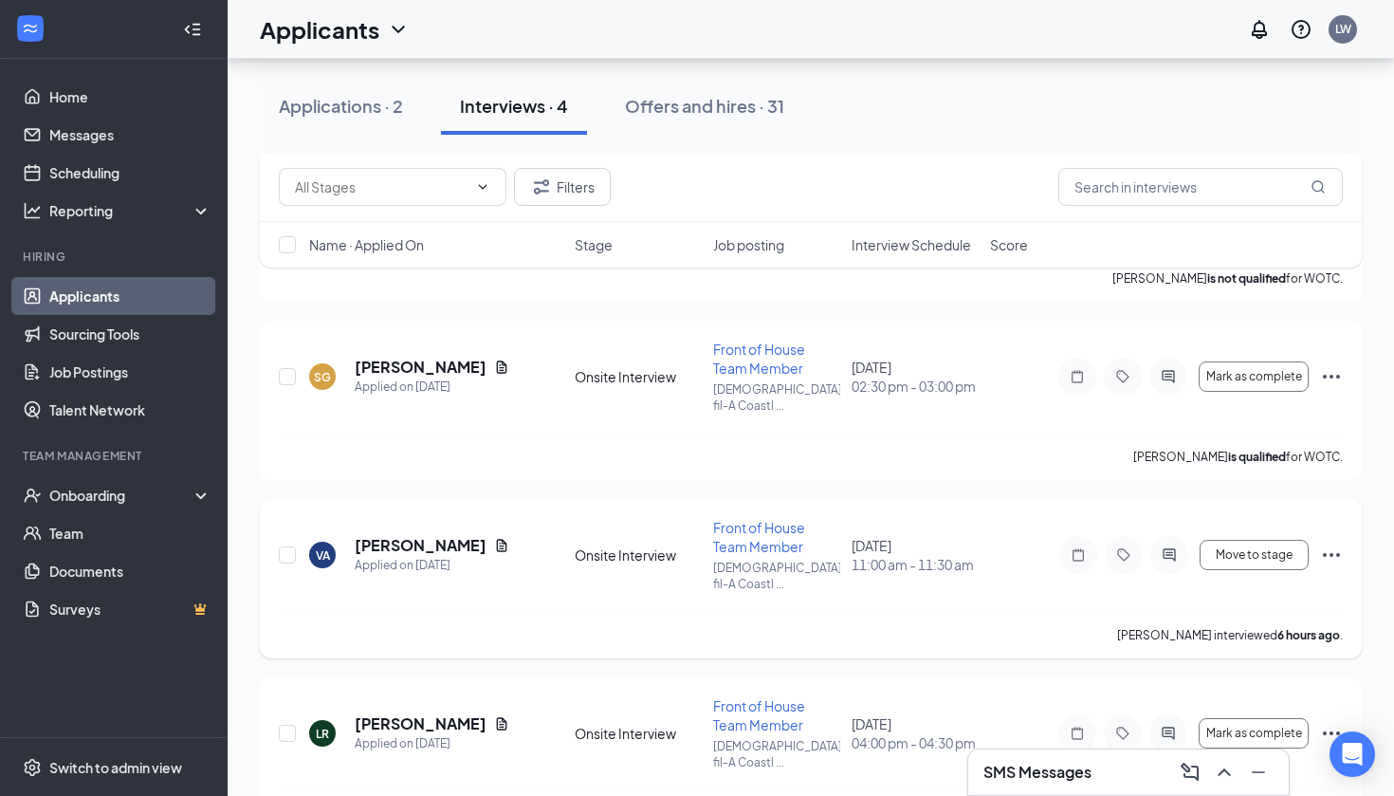
scroll to position [224, 0]
click at [451, 536] on h5 "[PERSON_NAME]" at bounding box center [421, 546] width 132 height 21
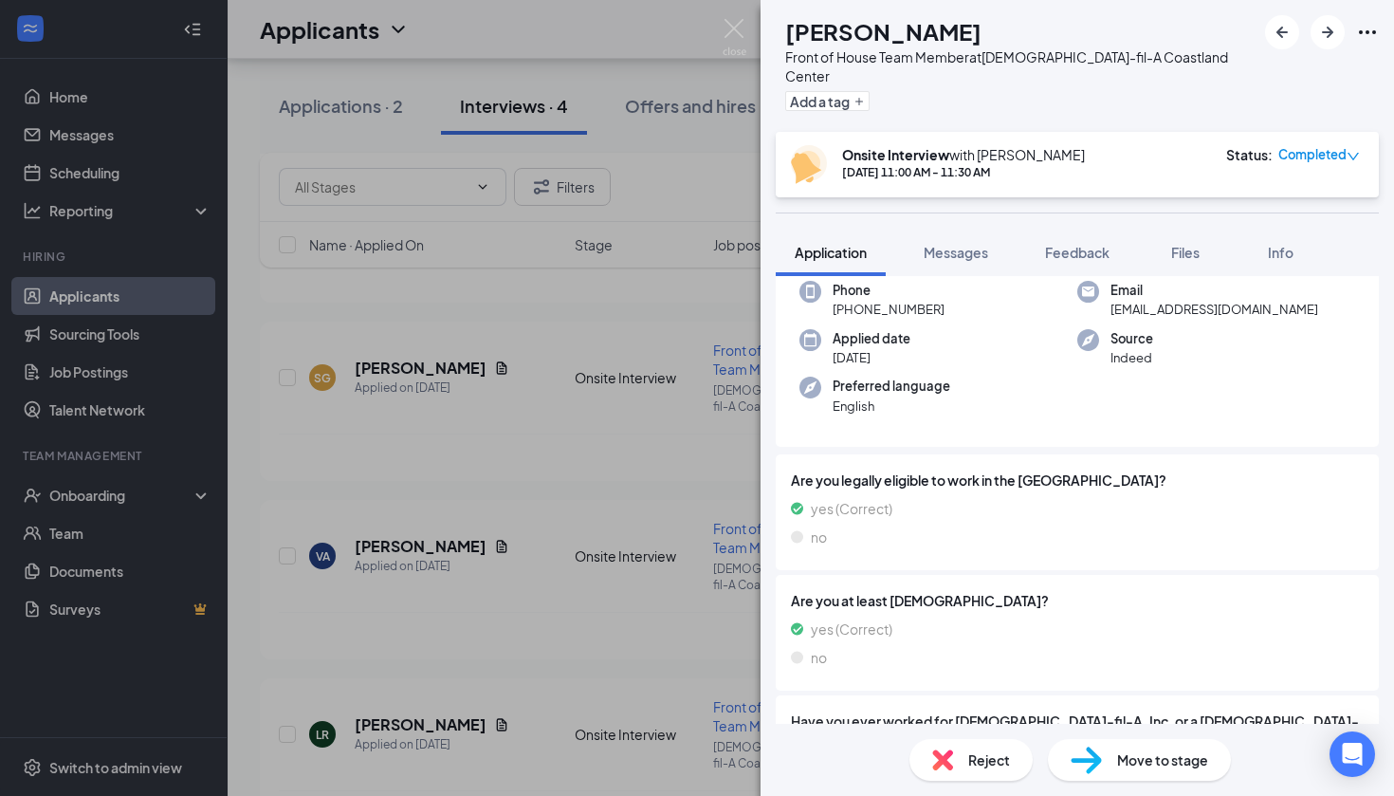
scroll to position [102, 0]
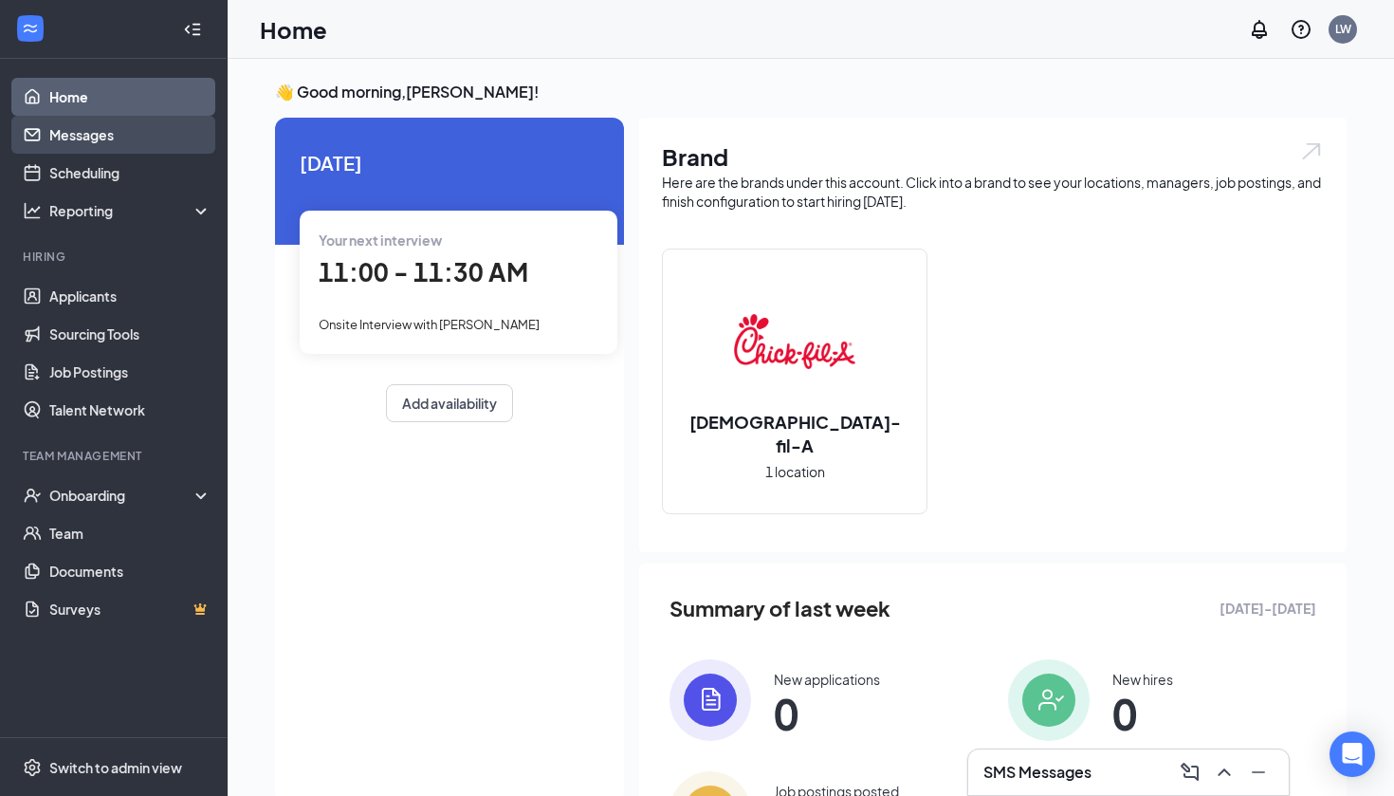
click at [121, 151] on link "Messages" at bounding box center [130, 135] width 162 height 38
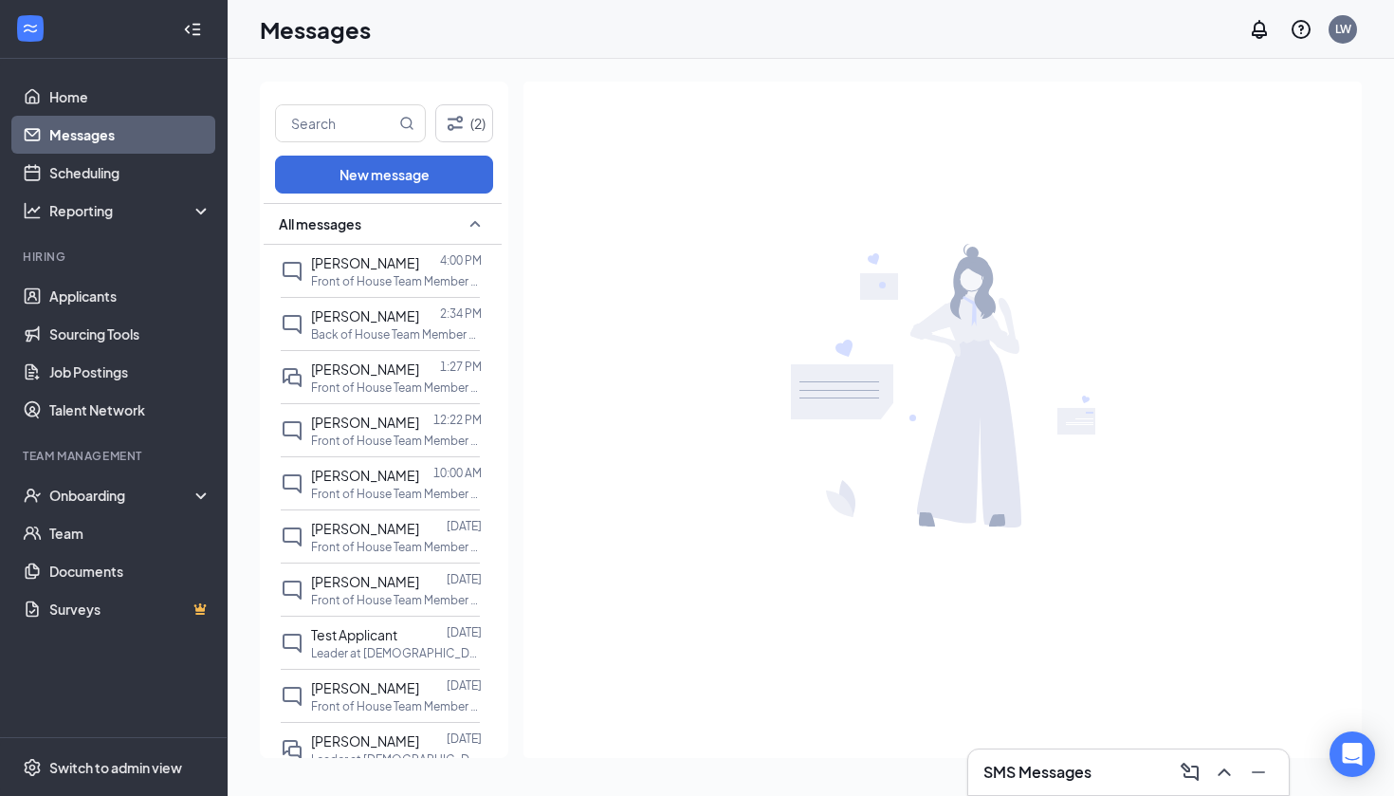
click at [116, 124] on link "Messages" at bounding box center [130, 135] width 162 height 38
click at [116, 108] on link "Home" at bounding box center [130, 97] width 162 height 38
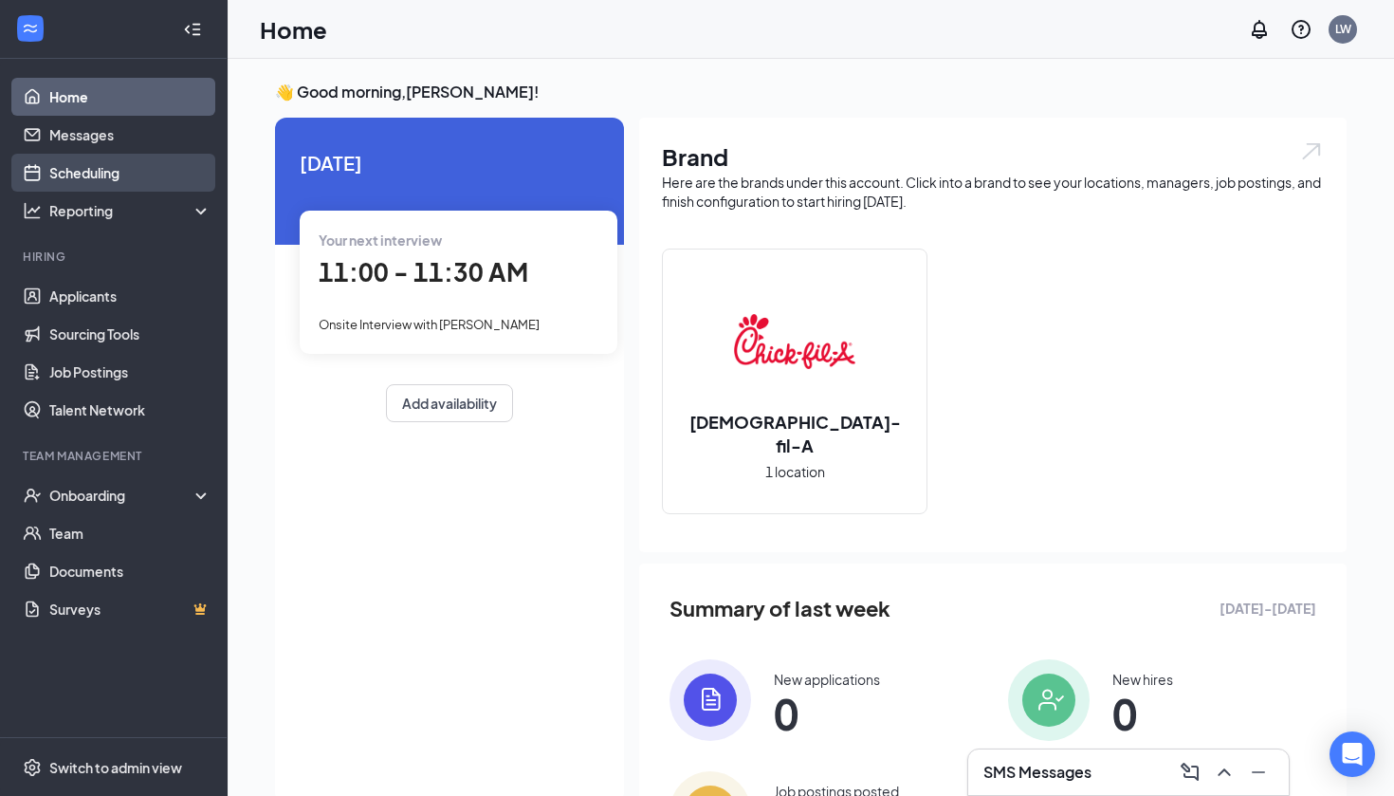
click at [139, 177] on link "Scheduling" at bounding box center [130, 173] width 162 height 38
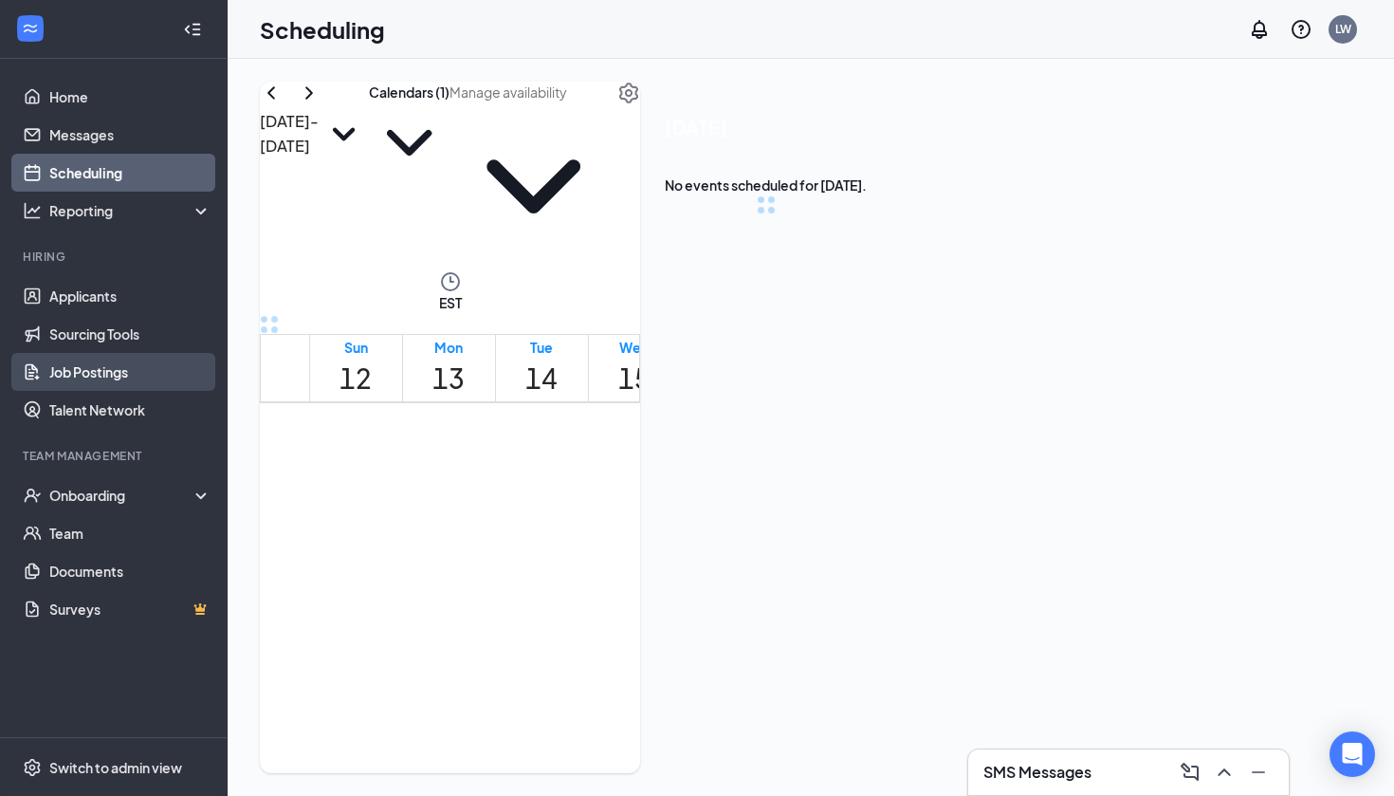
scroll to position [932, 0]
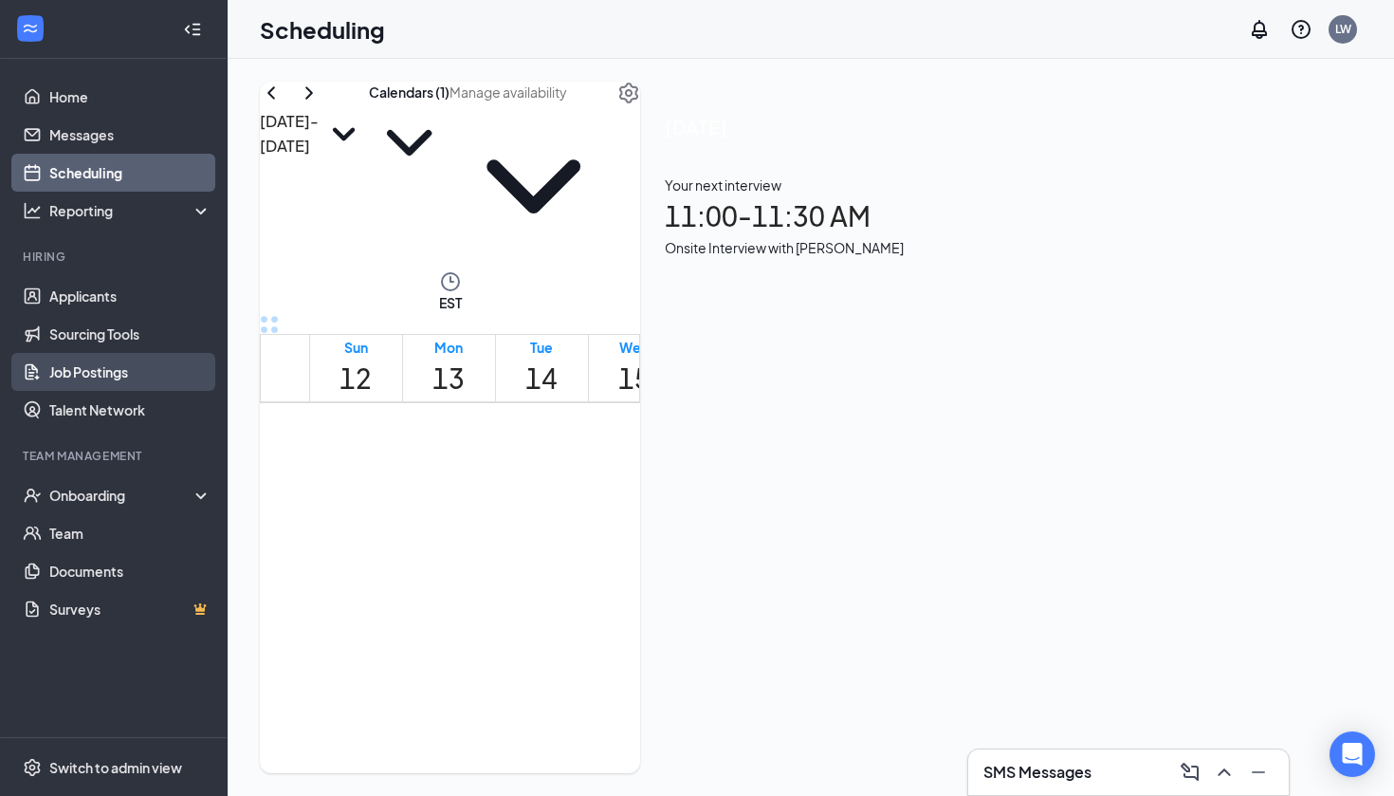
click at [148, 374] on link "Job Postings" at bounding box center [130, 372] width 162 height 38
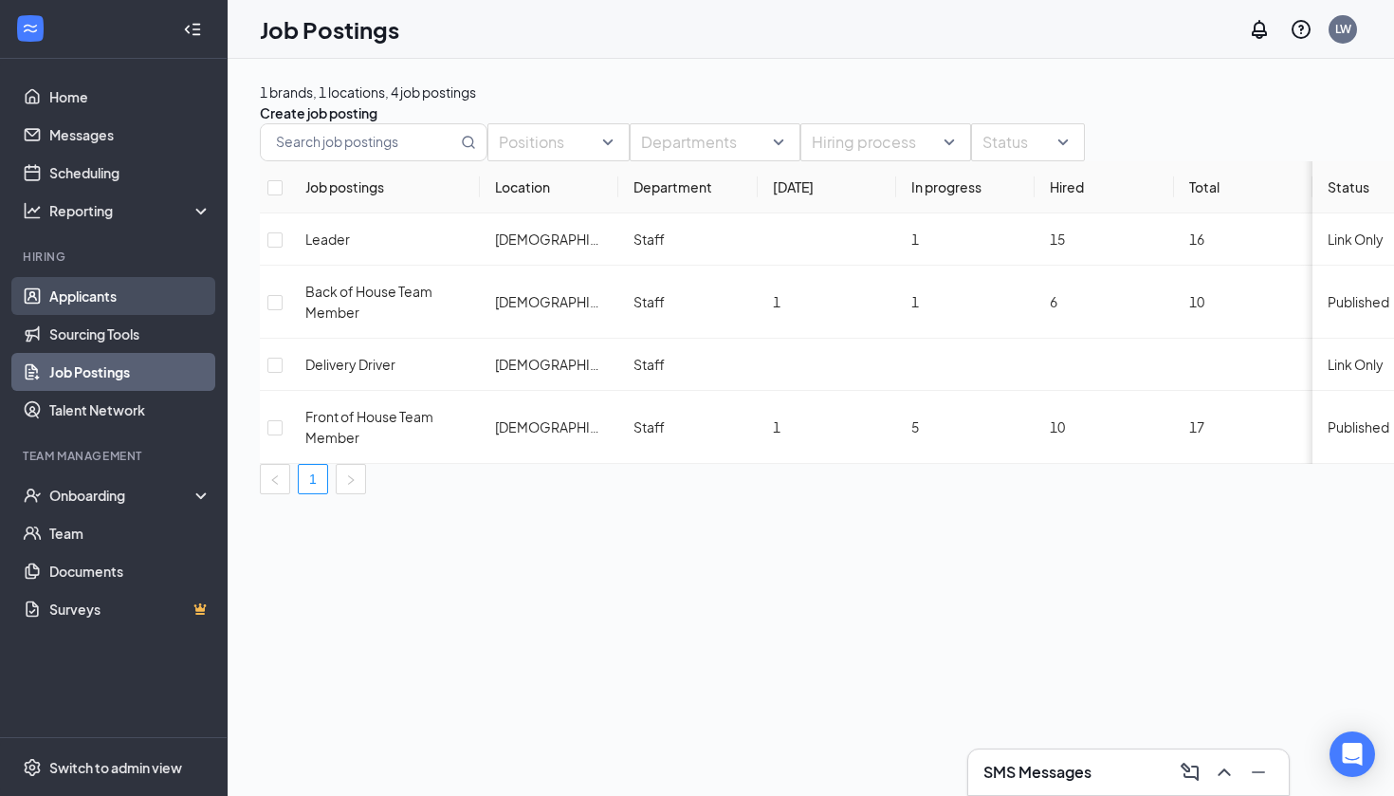
click at [149, 305] on link "Applicants" at bounding box center [130, 296] width 162 height 38
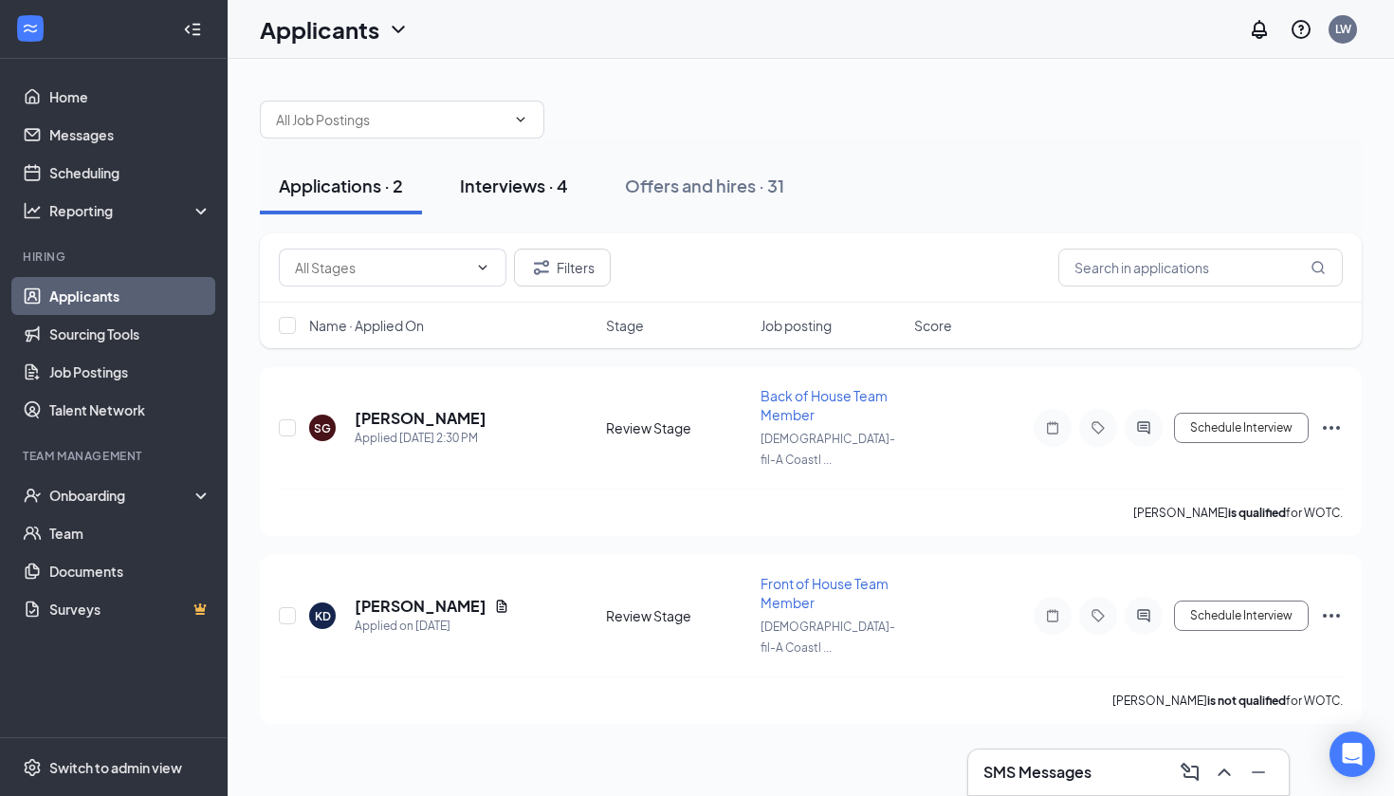
click at [538, 179] on div "Interviews · 4" at bounding box center [514, 186] width 108 height 24
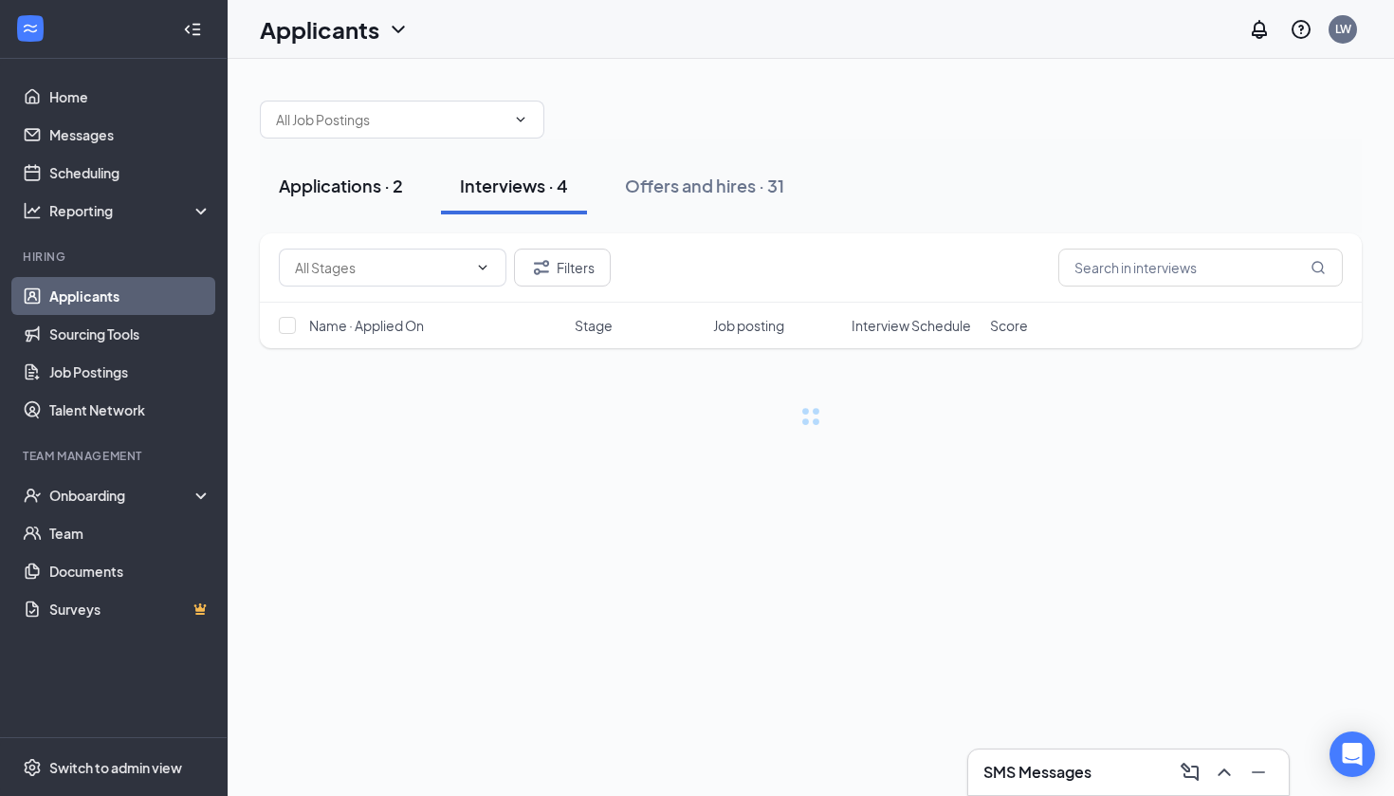
click at [367, 202] on button "Applications · 2" at bounding box center [341, 185] width 162 height 57
